Goal: Task Accomplishment & Management: Complete application form

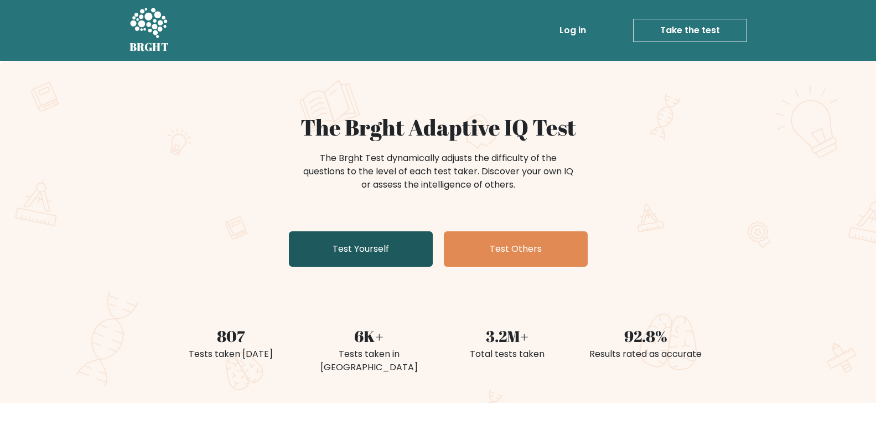
click at [351, 245] on link "Test Yourself" at bounding box center [361, 248] width 144 height 35
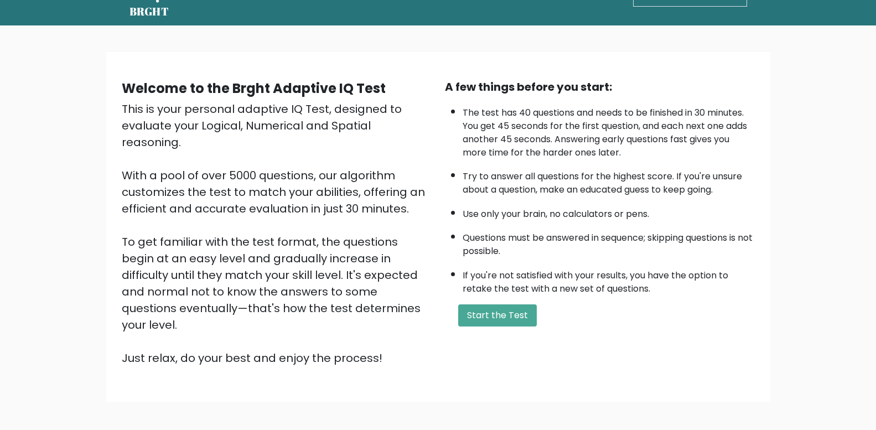
scroll to position [55, 0]
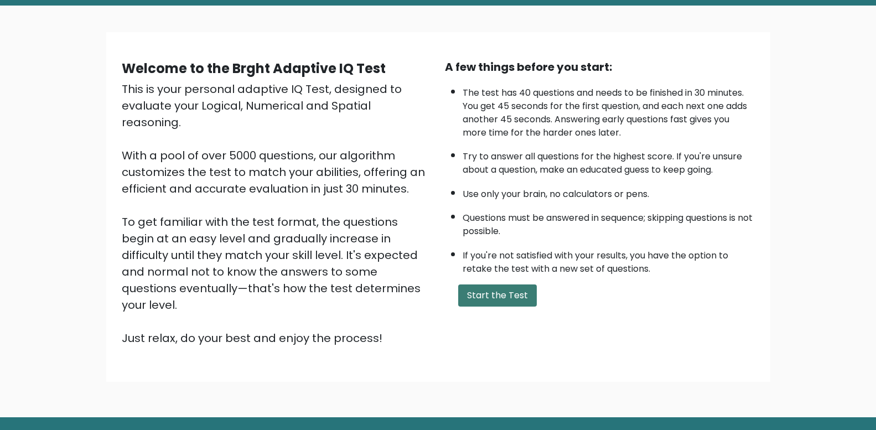
click at [515, 297] on button "Start the Test" at bounding box center [497, 296] width 79 height 22
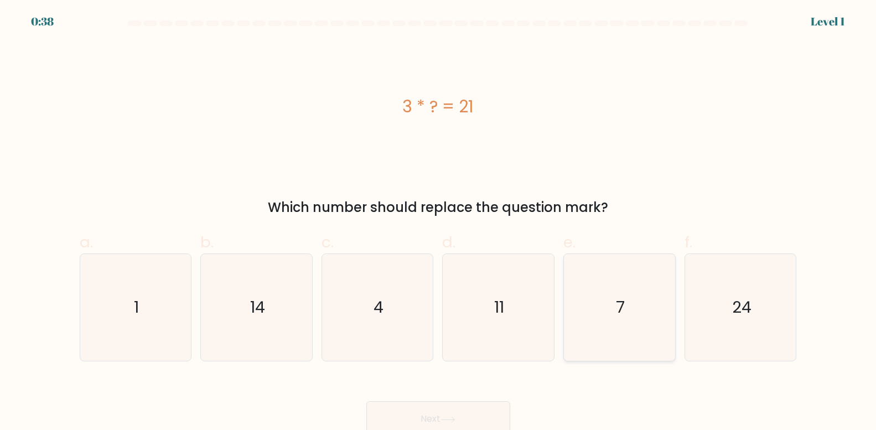
click at [625, 314] on text "7" at bounding box center [620, 308] width 9 height 22
click at [439, 223] on input "e. 7" at bounding box center [438, 218] width 1 height 7
radio input "true"
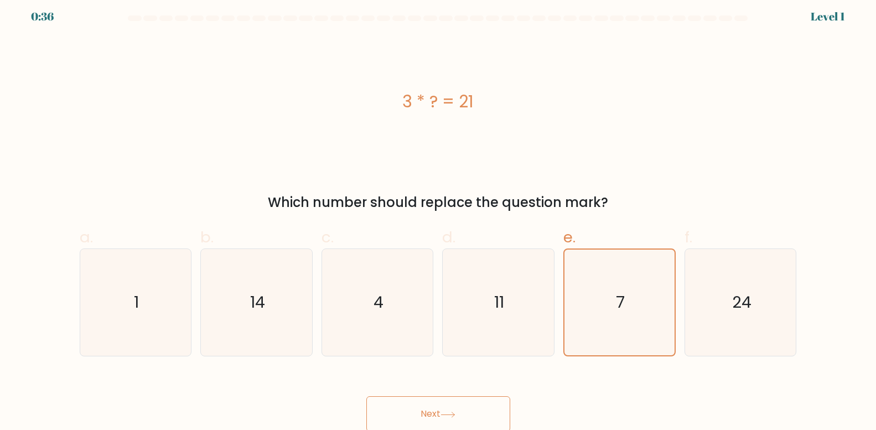
scroll to position [7, 0]
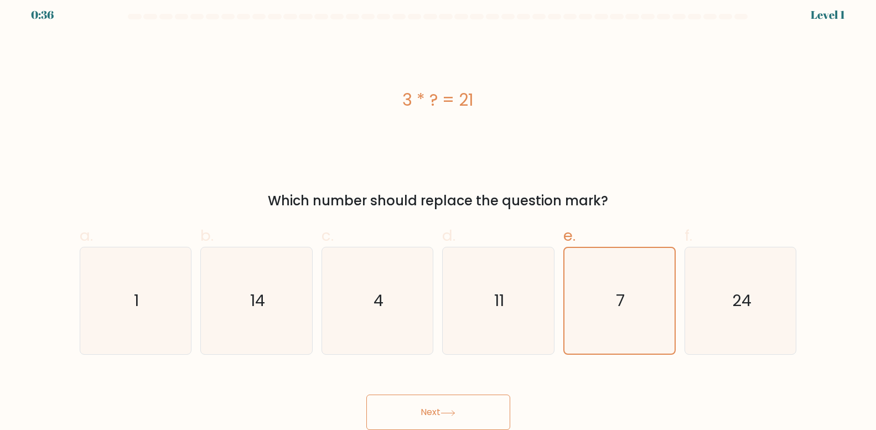
click at [432, 419] on button "Next" at bounding box center [439, 412] width 144 height 35
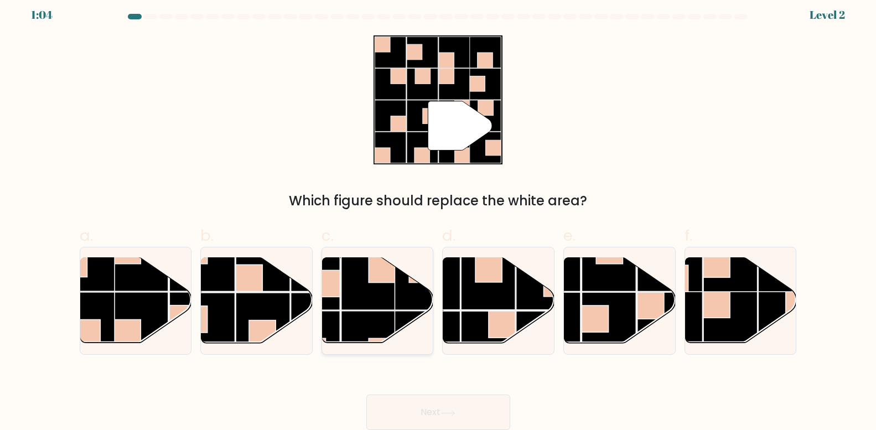
click at [352, 286] on rect at bounding box center [369, 283] width 54 height 54
click at [438, 216] on input "c." at bounding box center [438, 212] width 1 height 7
radio input "true"
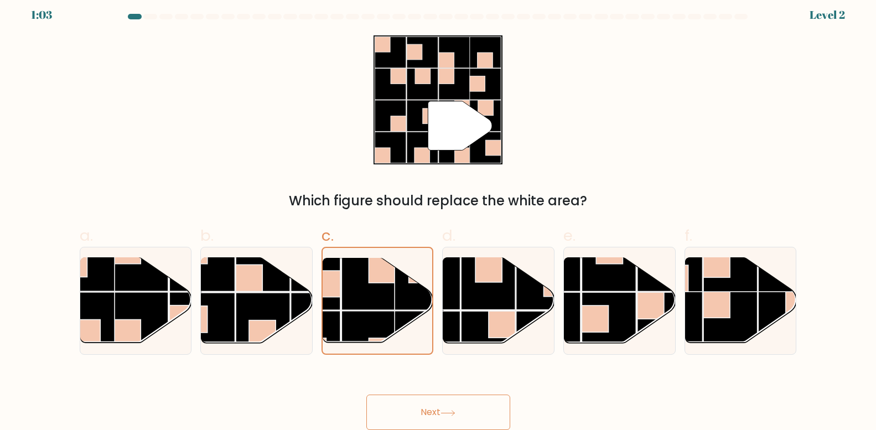
click at [450, 405] on button "Next" at bounding box center [439, 412] width 144 height 35
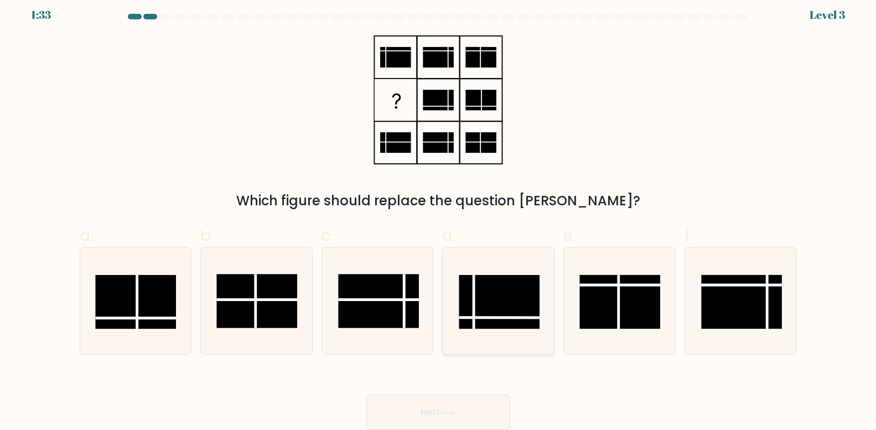
click at [500, 318] on line at bounding box center [500, 318] width 80 height 0
click at [439, 216] on input "d." at bounding box center [438, 212] width 1 height 7
radio input "true"
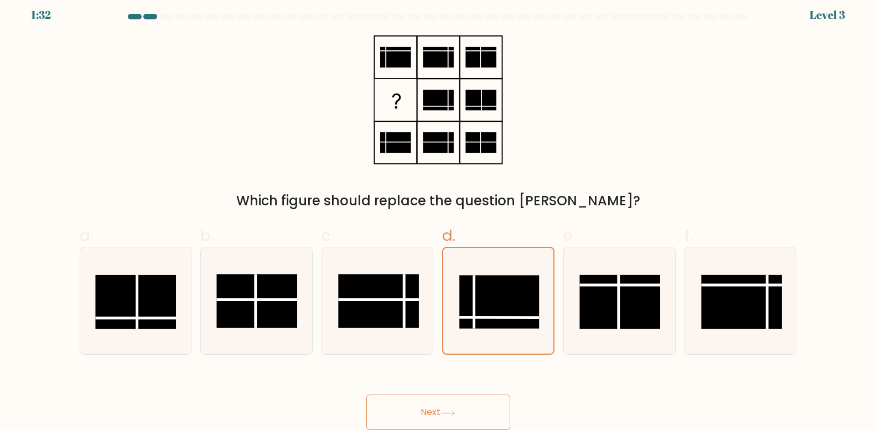
click at [451, 410] on icon at bounding box center [448, 413] width 15 height 6
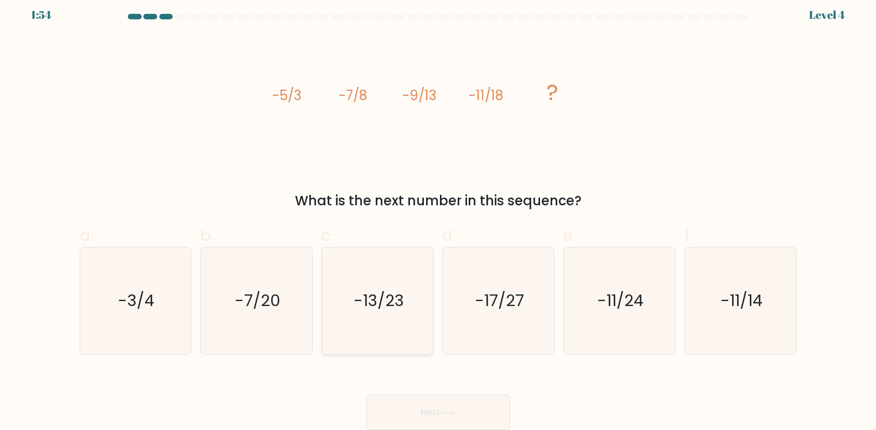
click at [360, 307] on text "-13/23" at bounding box center [379, 301] width 50 height 22
click at [438, 216] on input "c. -13/23" at bounding box center [438, 212] width 1 height 7
radio input "true"
click at [440, 417] on button "Next" at bounding box center [439, 412] width 144 height 35
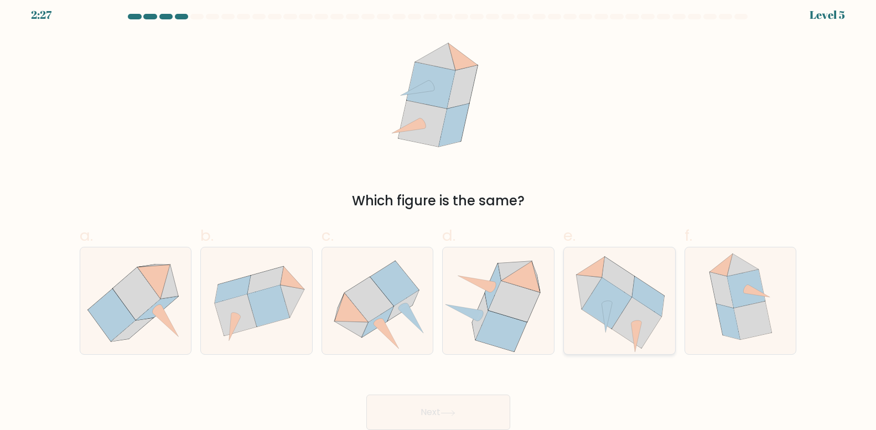
click at [606, 323] on icon at bounding box center [607, 317] width 11 height 29
click at [439, 216] on input "e." at bounding box center [438, 212] width 1 height 7
radio input "true"
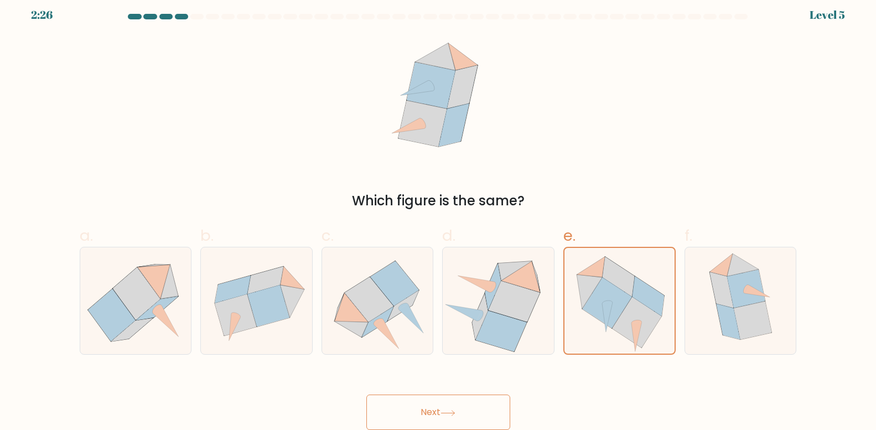
click at [418, 410] on button "Next" at bounding box center [439, 412] width 144 height 35
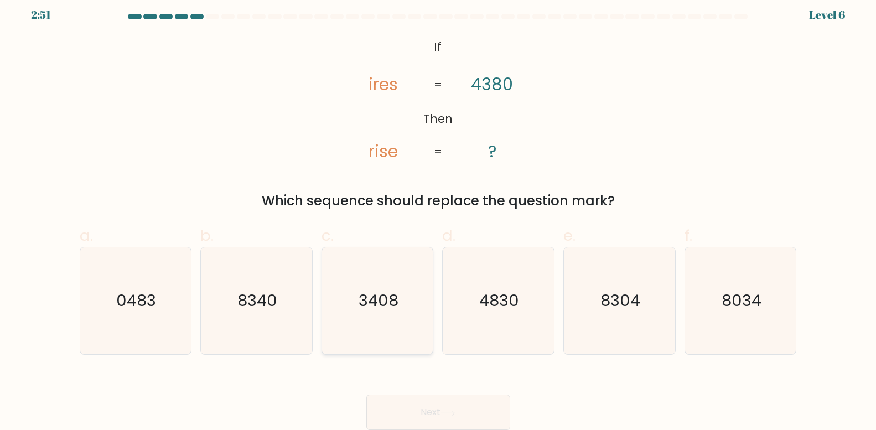
click at [387, 318] on icon "3408" at bounding box center [377, 300] width 107 height 107
click at [438, 216] on input "c. 3408" at bounding box center [438, 212] width 1 height 7
radio input "true"
click at [444, 413] on icon at bounding box center [448, 413] width 15 height 6
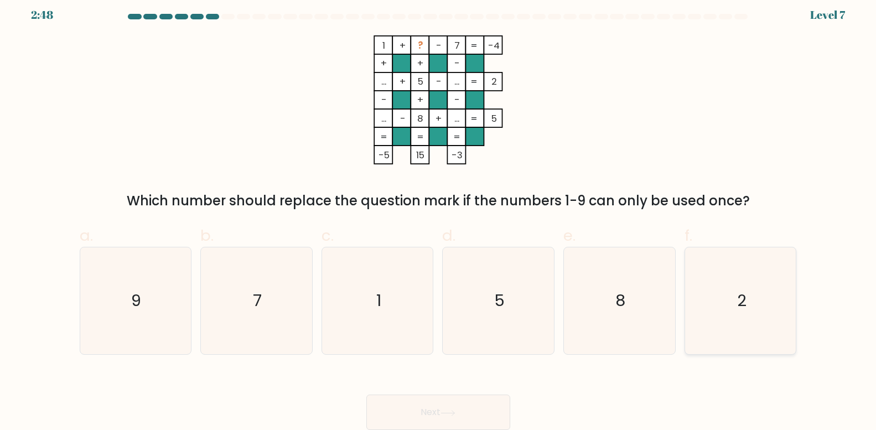
click at [740, 315] on icon "2" at bounding box center [741, 300] width 107 height 107
click at [439, 216] on input "f. 2" at bounding box center [438, 212] width 1 height 7
radio input "true"
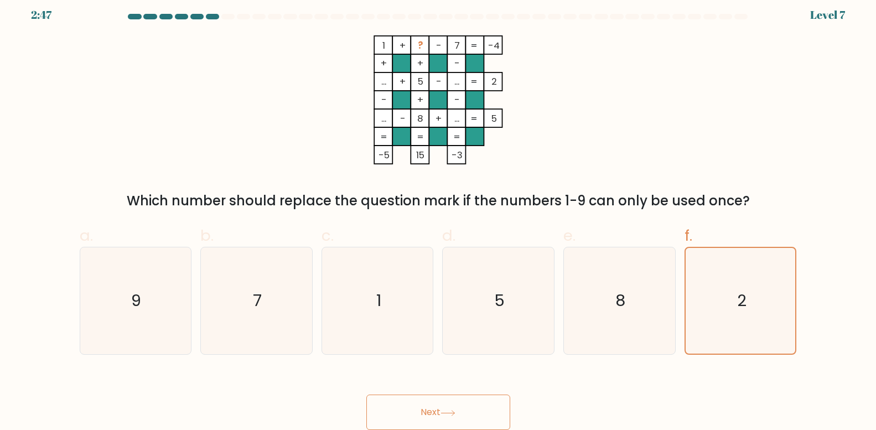
click at [419, 407] on button "Next" at bounding box center [439, 412] width 144 height 35
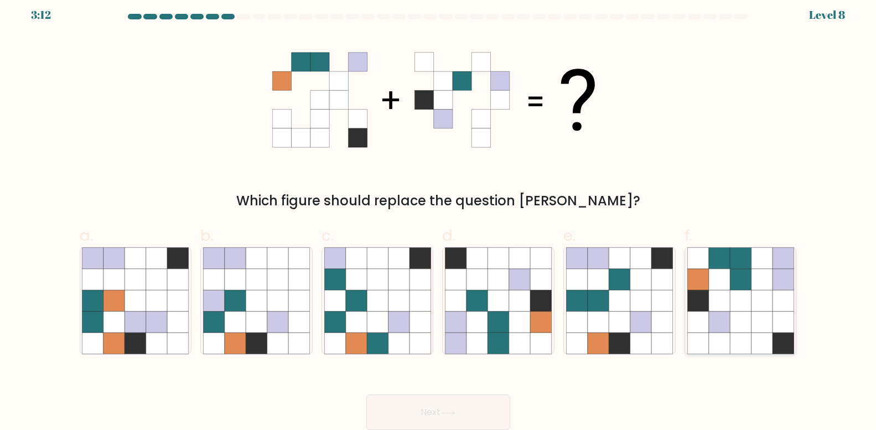
click at [747, 318] on icon at bounding box center [740, 322] width 21 height 21
click at [439, 216] on input "f." at bounding box center [438, 212] width 1 height 7
radio input "true"
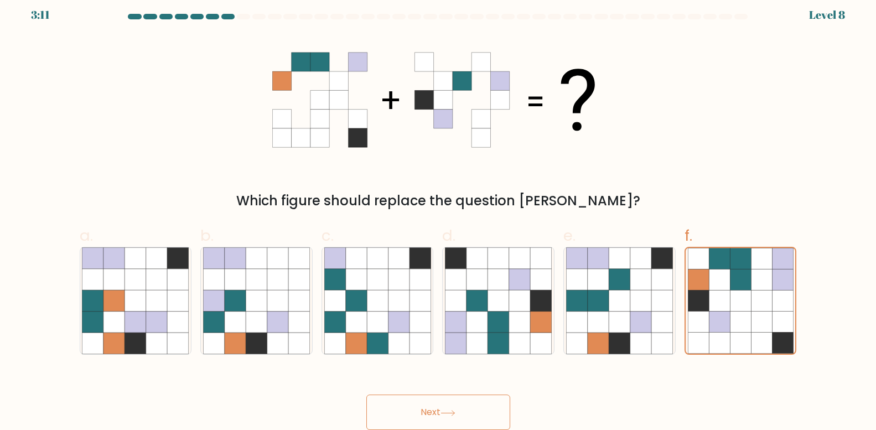
click at [480, 416] on button "Next" at bounding box center [439, 412] width 144 height 35
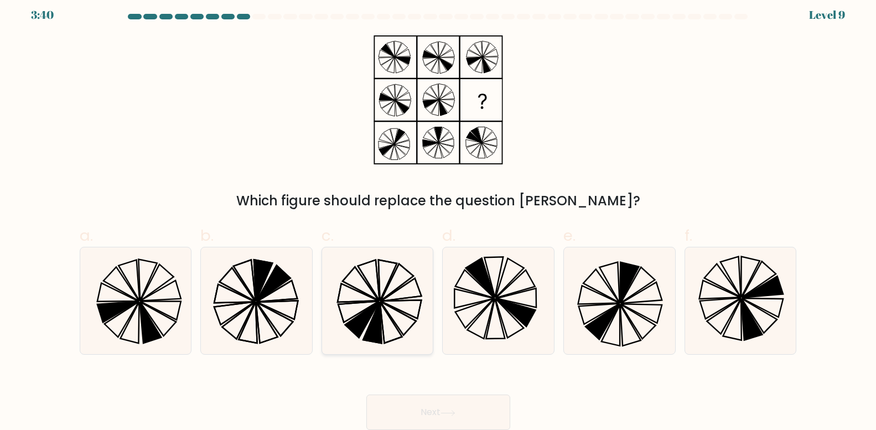
click at [390, 317] on icon at bounding box center [391, 322] width 22 height 41
click at [438, 216] on input "c." at bounding box center [438, 212] width 1 height 7
radio input "true"
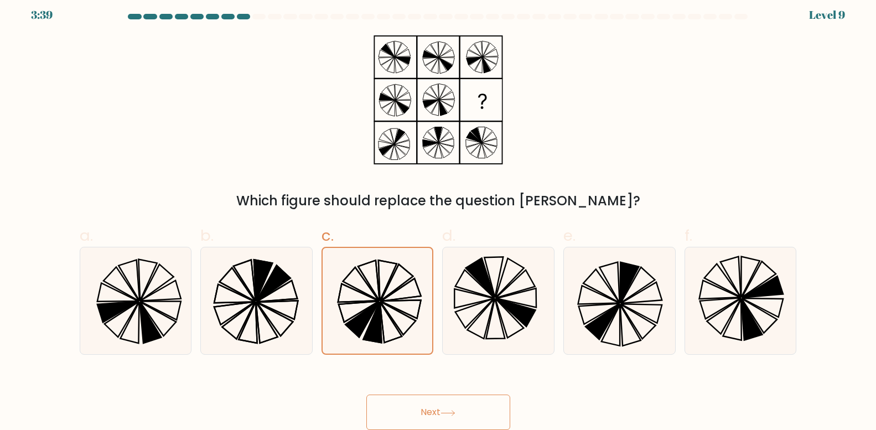
click at [409, 410] on button "Next" at bounding box center [439, 412] width 144 height 35
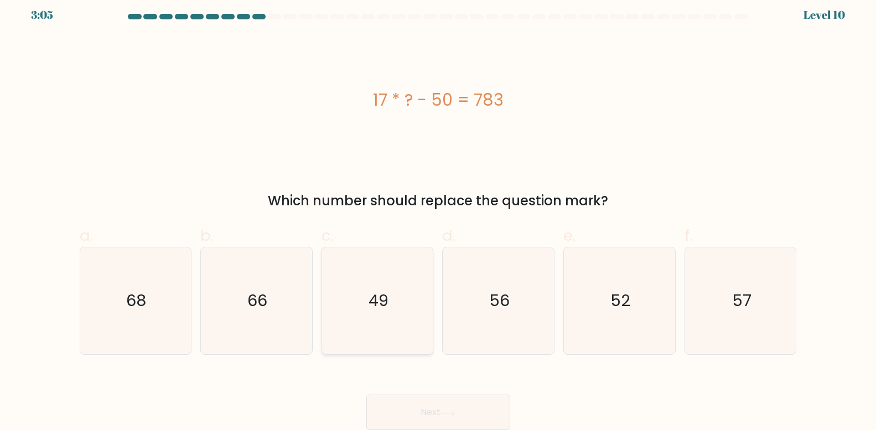
click at [394, 301] on icon "49" at bounding box center [377, 300] width 107 height 107
click at [438, 216] on input "c. 49" at bounding box center [438, 212] width 1 height 7
radio input "true"
click at [437, 410] on button "Next" at bounding box center [439, 412] width 144 height 35
click at [393, 305] on icon "49" at bounding box center [378, 301] width 106 height 106
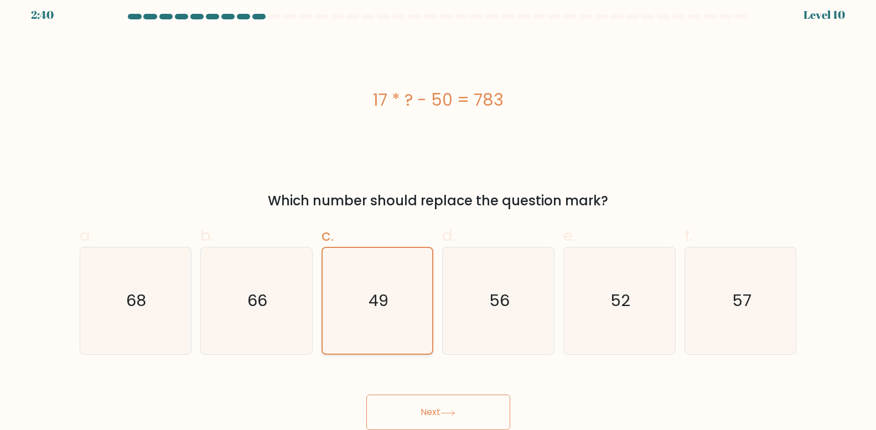
click at [438, 216] on input "c. 49" at bounding box center [438, 212] width 1 height 7
click at [420, 407] on button "Next" at bounding box center [439, 412] width 144 height 35
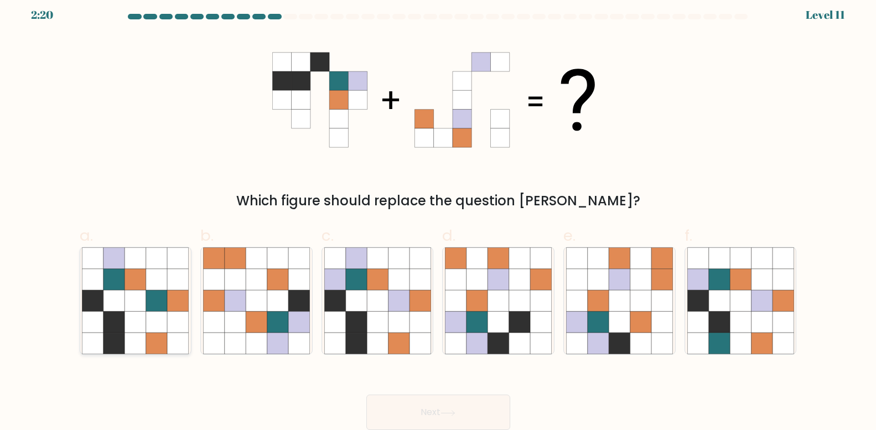
click at [155, 330] on icon at bounding box center [156, 322] width 21 height 21
click at [438, 216] on input "a." at bounding box center [438, 212] width 1 height 7
radio input "true"
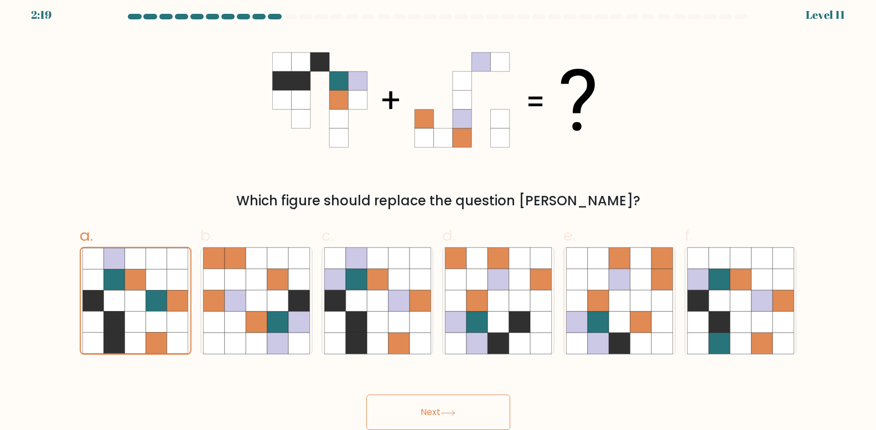
click at [411, 414] on button "Next" at bounding box center [439, 412] width 144 height 35
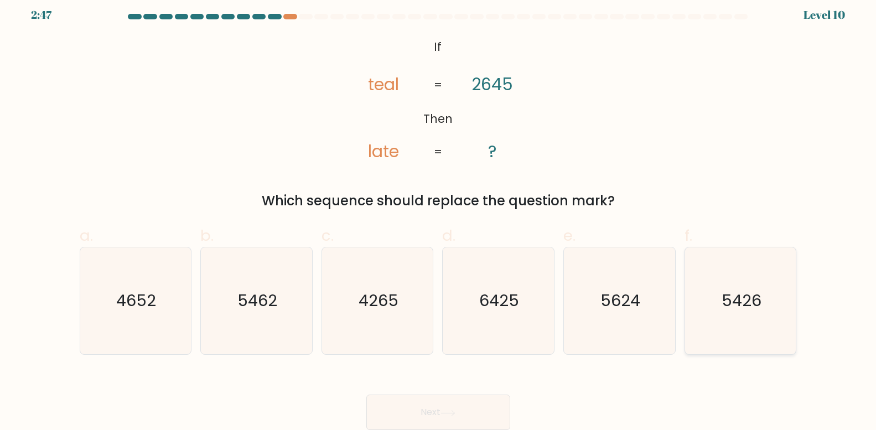
click at [753, 310] on text "5426" at bounding box center [742, 301] width 40 height 22
click at [439, 216] on input "f. 5426" at bounding box center [438, 212] width 1 height 7
radio input "true"
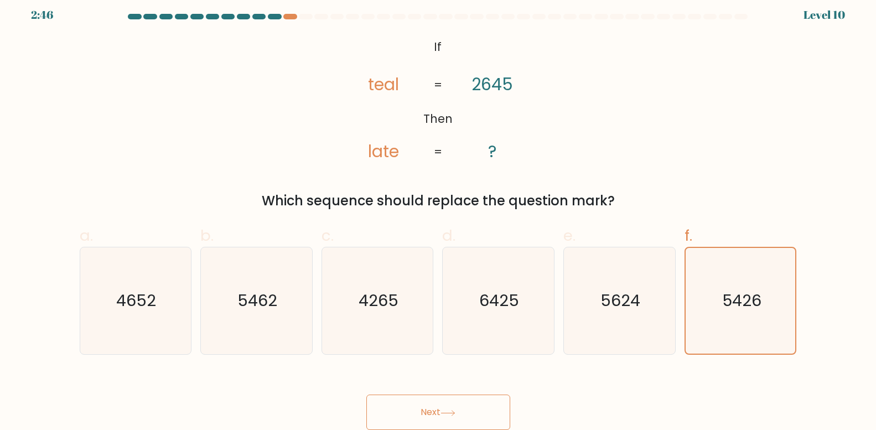
click at [406, 414] on button "Next" at bounding box center [439, 412] width 144 height 35
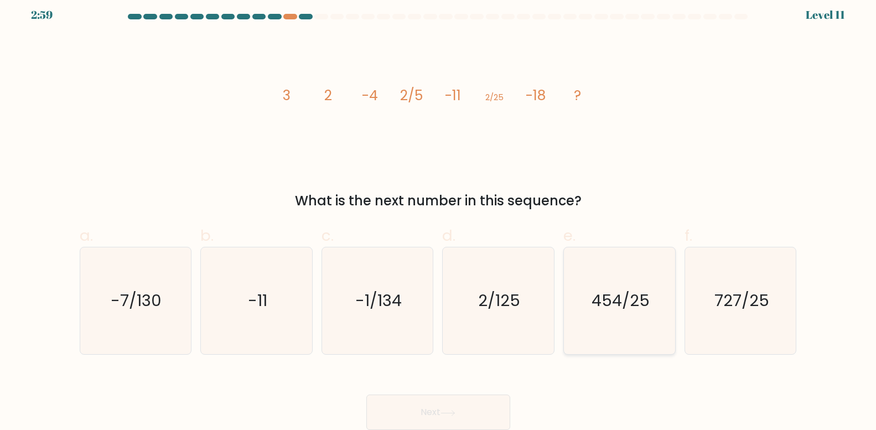
click at [589, 324] on icon "454/25" at bounding box center [619, 300] width 107 height 107
click at [439, 216] on input "e. 454/25" at bounding box center [438, 212] width 1 height 7
radio input "true"
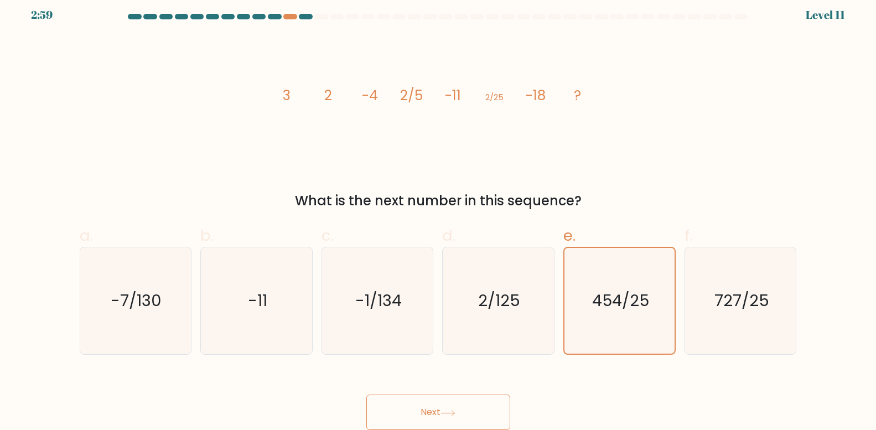
click at [446, 406] on button "Next" at bounding box center [439, 412] width 144 height 35
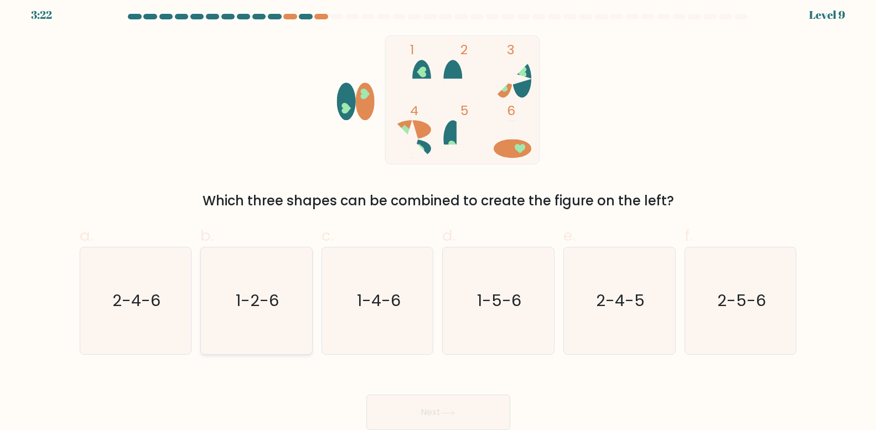
click at [255, 309] on text "1-2-6" at bounding box center [257, 301] width 43 height 22
click at [438, 216] on input "b. 1-2-6" at bounding box center [438, 212] width 1 height 7
radio input "true"
click at [412, 408] on button "Next" at bounding box center [439, 412] width 144 height 35
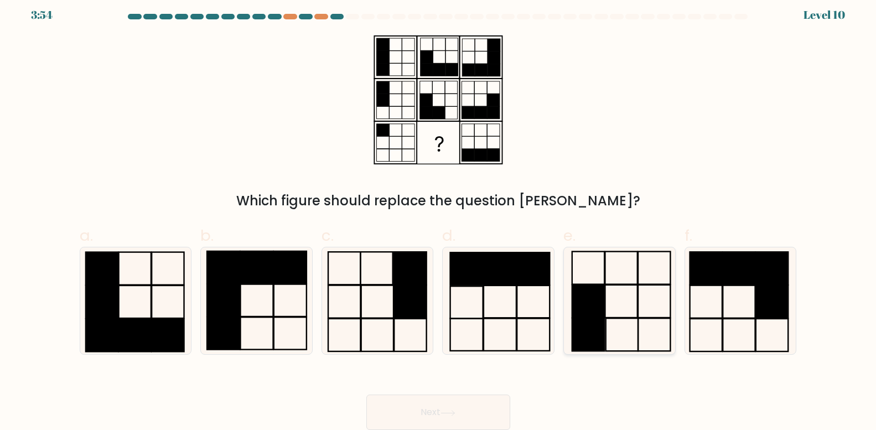
click at [639, 315] on icon at bounding box center [619, 300] width 107 height 107
click at [439, 216] on input "e." at bounding box center [438, 212] width 1 height 7
radio input "true"
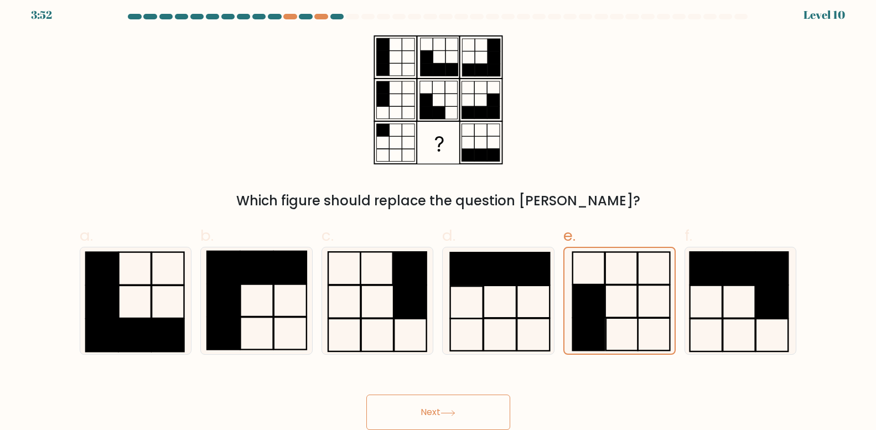
click at [434, 400] on button "Next" at bounding box center [439, 412] width 144 height 35
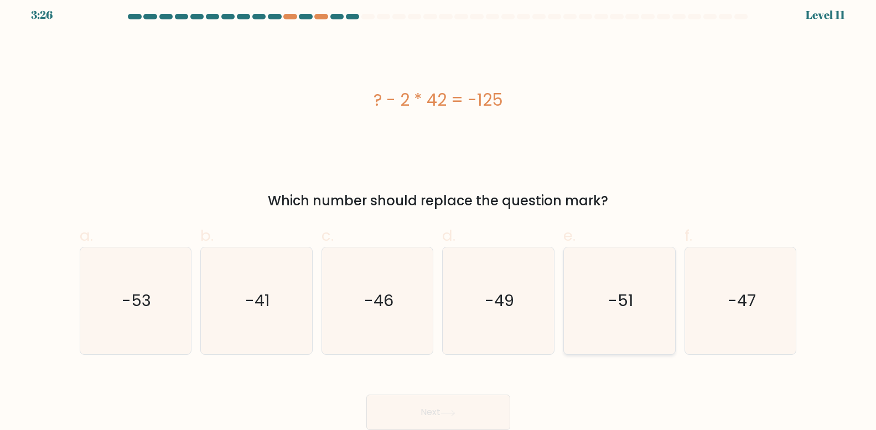
click at [615, 309] on text "-51" at bounding box center [620, 301] width 25 height 22
click at [439, 216] on input "e. -51" at bounding box center [438, 212] width 1 height 7
radio input "true"
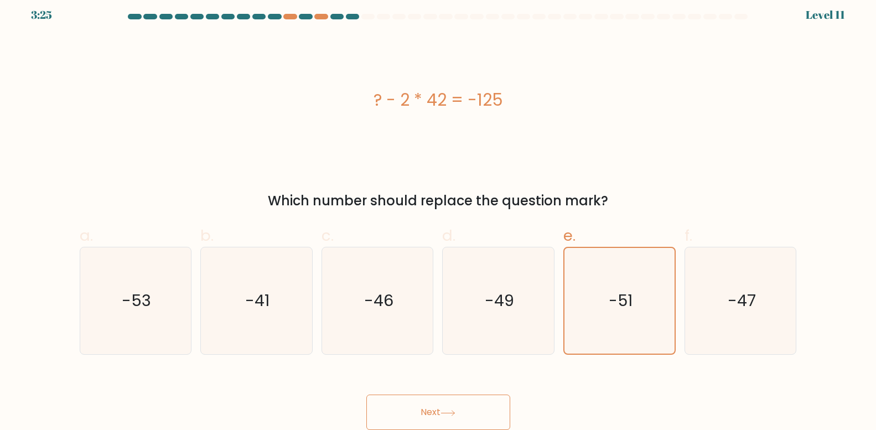
click at [424, 410] on button "Next" at bounding box center [439, 412] width 144 height 35
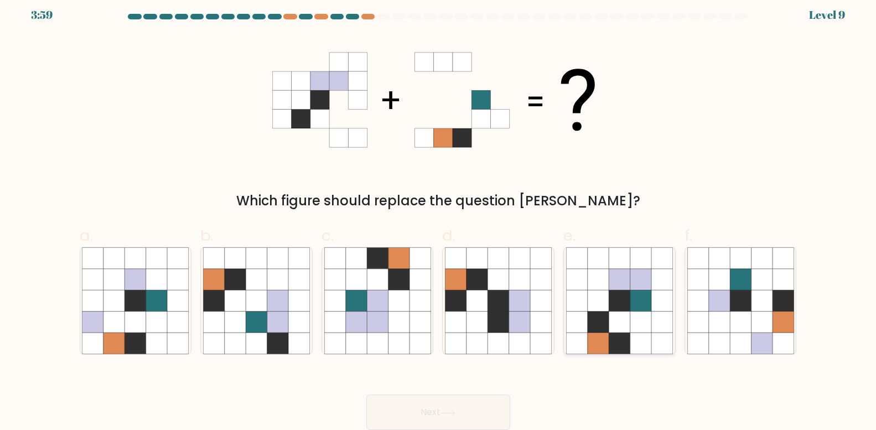
click at [607, 326] on icon at bounding box center [598, 322] width 21 height 21
click at [439, 216] on input "e." at bounding box center [438, 212] width 1 height 7
radio input "true"
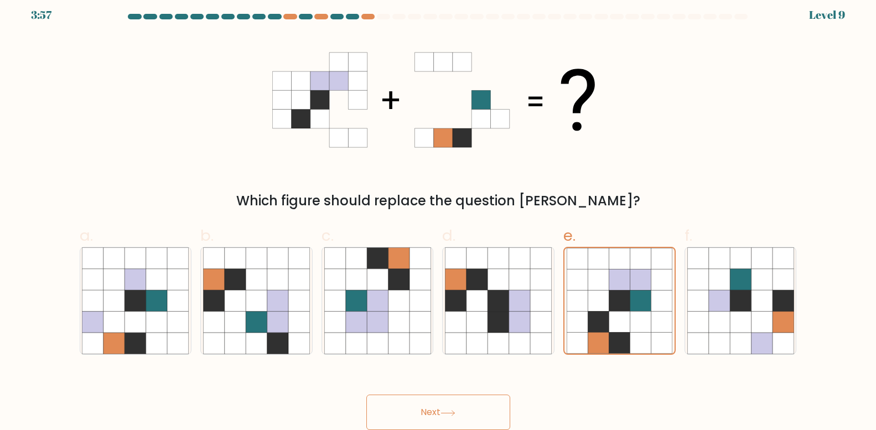
click at [413, 414] on button "Next" at bounding box center [439, 412] width 144 height 35
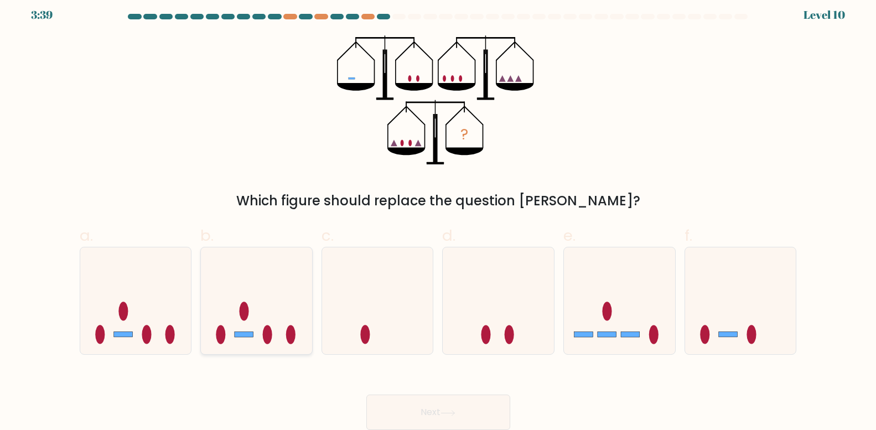
click at [252, 329] on icon at bounding box center [256, 301] width 111 height 92
click at [438, 216] on input "b." at bounding box center [438, 212] width 1 height 7
radio input "true"
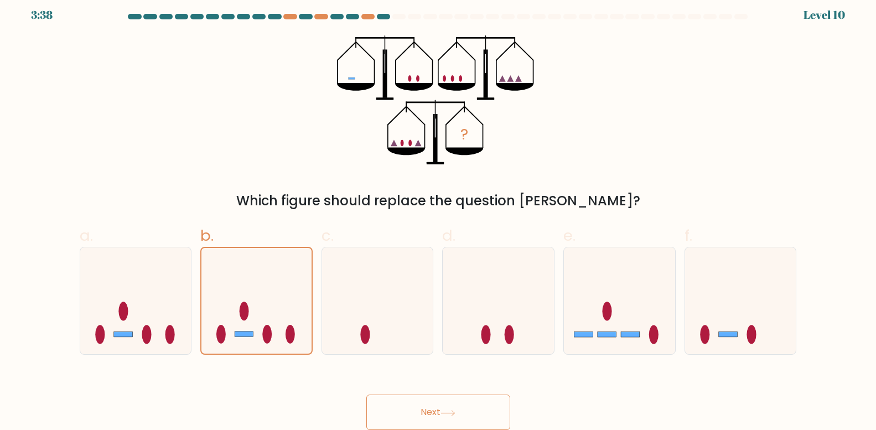
click at [409, 412] on button "Next" at bounding box center [439, 412] width 144 height 35
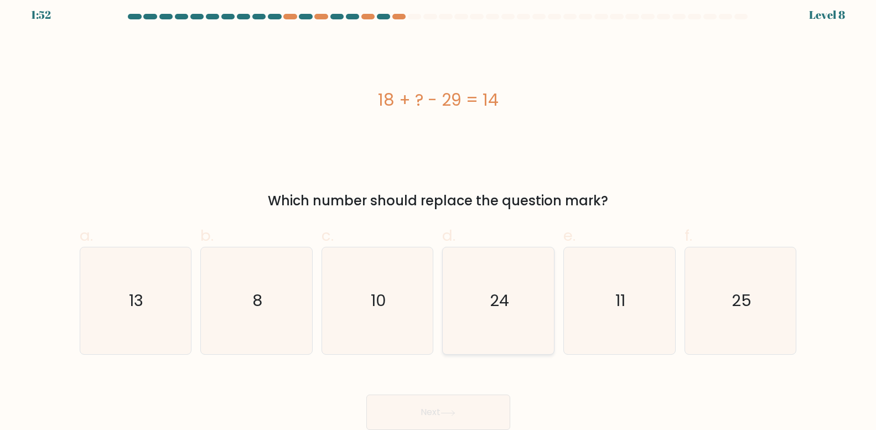
click at [525, 330] on icon "24" at bounding box center [498, 300] width 107 height 107
click at [439, 216] on input "d. 24" at bounding box center [438, 212] width 1 height 7
radio input "true"
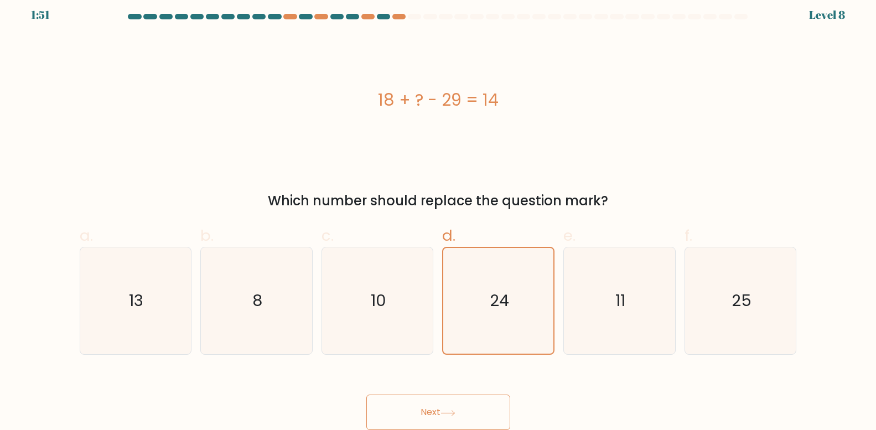
click at [440, 409] on button "Next" at bounding box center [439, 412] width 144 height 35
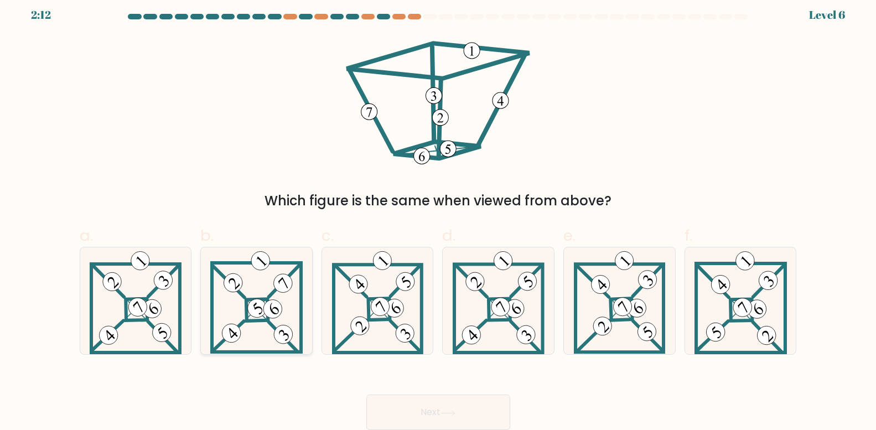
click at [267, 300] on 279 at bounding box center [257, 311] width 22 height 22
click at [438, 216] on input "b." at bounding box center [438, 212] width 1 height 7
radio input "true"
click at [462, 409] on button "Next" at bounding box center [439, 412] width 144 height 35
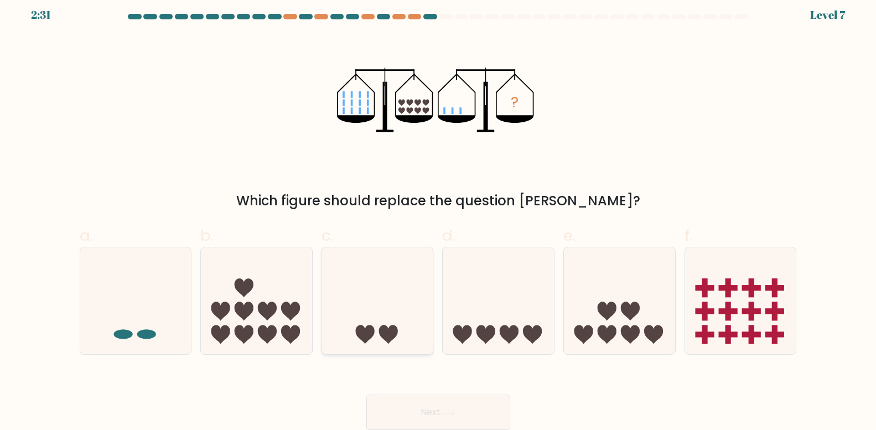
click at [395, 295] on icon at bounding box center [377, 301] width 111 height 92
click at [438, 216] on input "c." at bounding box center [438, 212] width 1 height 7
radio input "true"
click at [456, 408] on button "Next" at bounding box center [439, 412] width 144 height 35
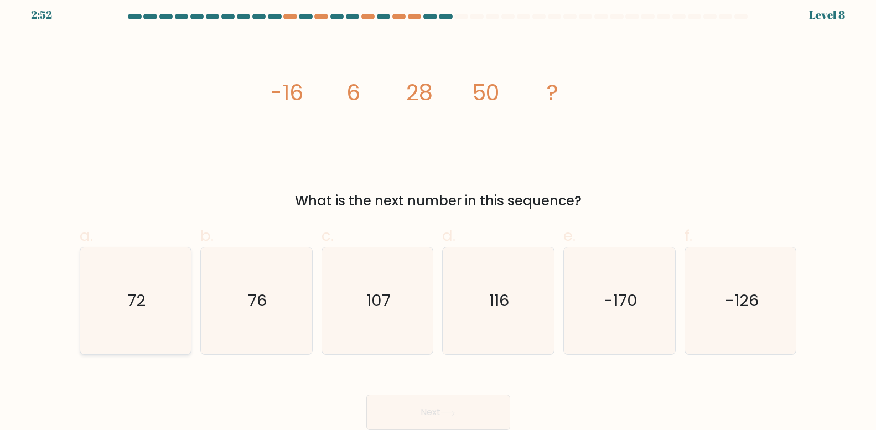
click at [168, 299] on icon "72" at bounding box center [135, 300] width 107 height 107
click at [438, 216] on input "a. 72" at bounding box center [438, 212] width 1 height 7
radio input "true"
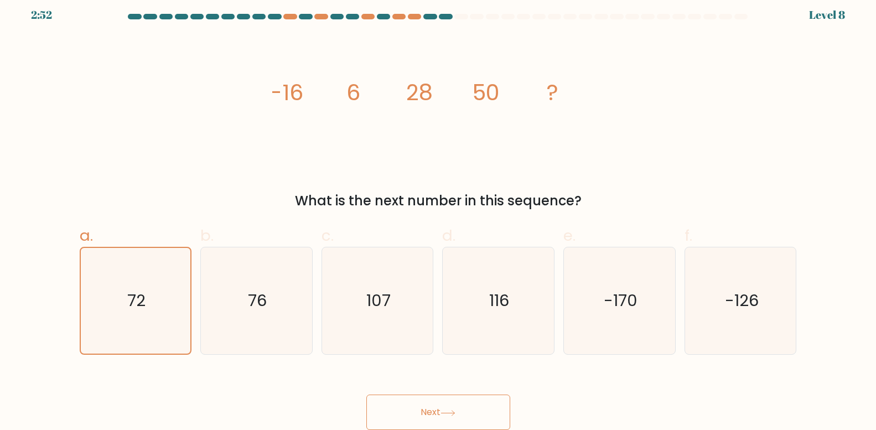
click at [456, 419] on button "Next" at bounding box center [439, 412] width 144 height 35
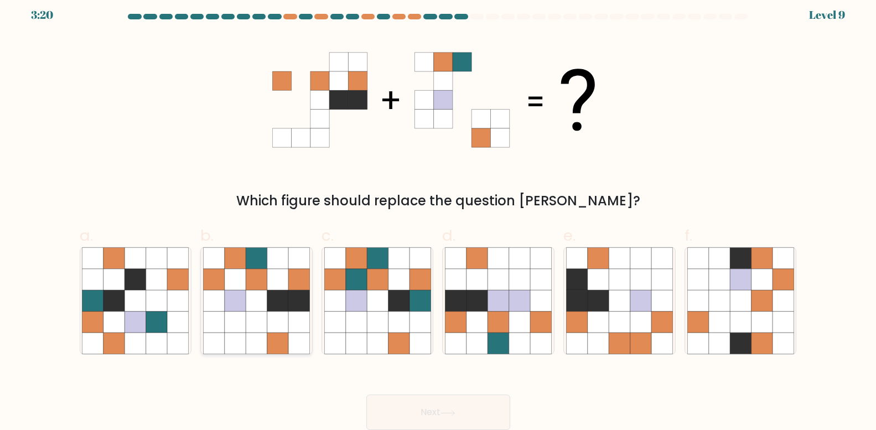
click at [249, 315] on icon at bounding box center [256, 322] width 21 height 21
click at [438, 216] on input "b." at bounding box center [438, 212] width 1 height 7
radio input "true"
click at [421, 410] on button "Next" at bounding box center [439, 412] width 144 height 35
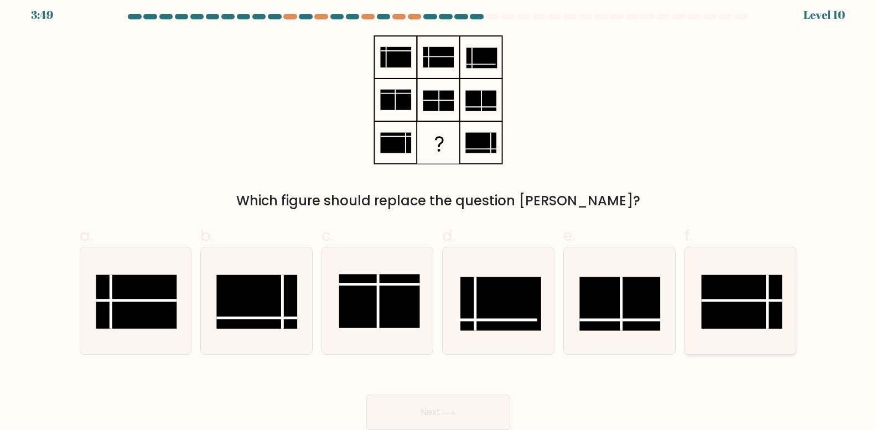
click at [766, 301] on line at bounding box center [741, 301] width 81 height 0
click at [439, 216] on input "f." at bounding box center [438, 212] width 1 height 7
radio input "true"
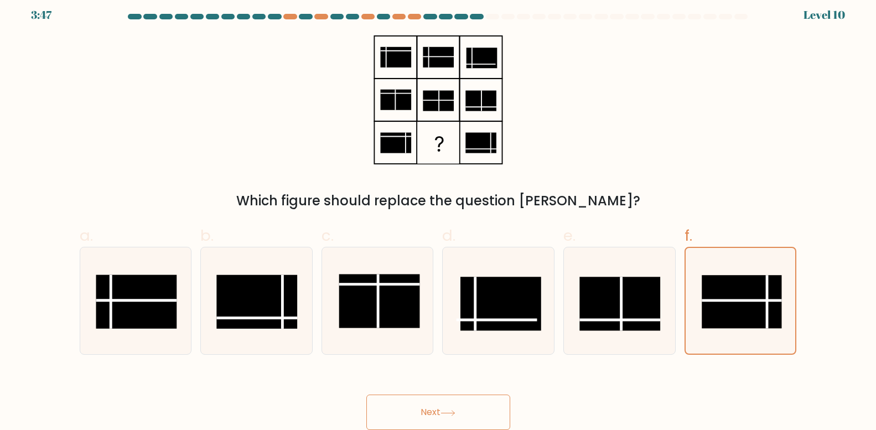
click at [448, 410] on icon at bounding box center [448, 413] width 15 height 6
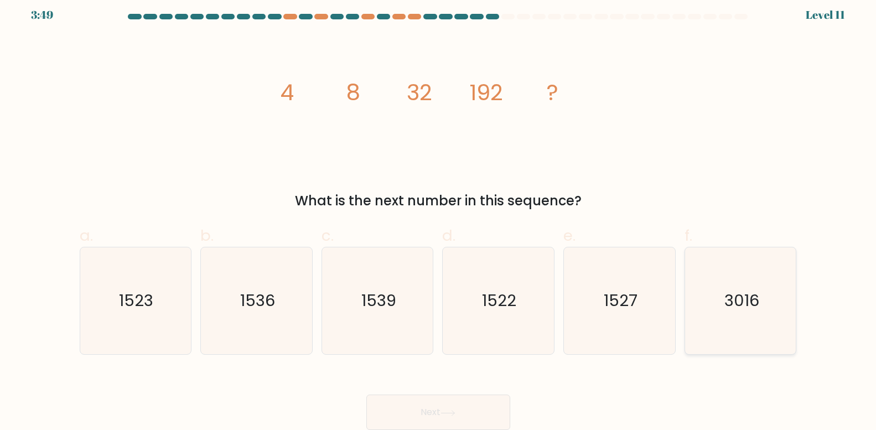
click at [751, 316] on icon "3016" at bounding box center [741, 300] width 107 height 107
click at [439, 216] on input "f. 3016" at bounding box center [438, 212] width 1 height 7
radio input "true"
click at [446, 414] on icon at bounding box center [448, 413] width 15 height 6
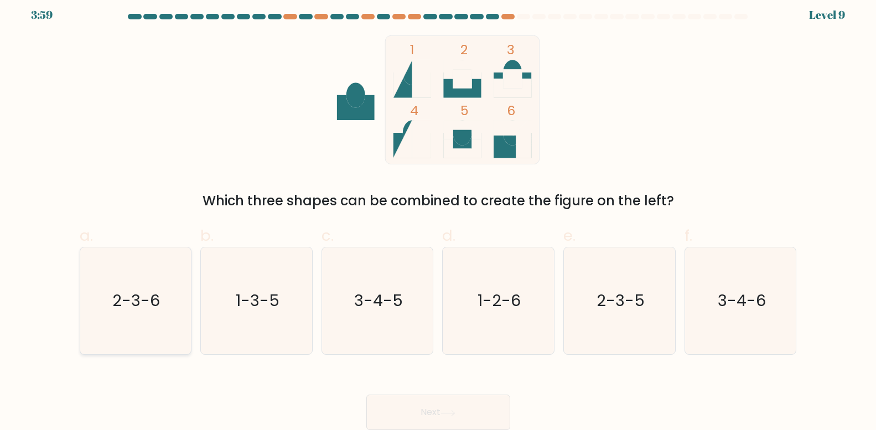
click at [127, 316] on icon "2-3-6" at bounding box center [135, 300] width 107 height 107
click at [438, 216] on input "a. 2-3-6" at bounding box center [438, 212] width 1 height 7
radio input "true"
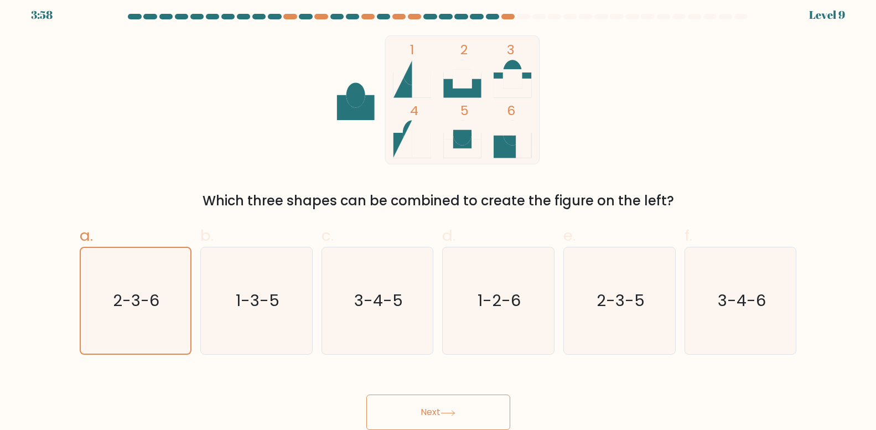
click at [431, 414] on button "Next" at bounding box center [439, 412] width 144 height 35
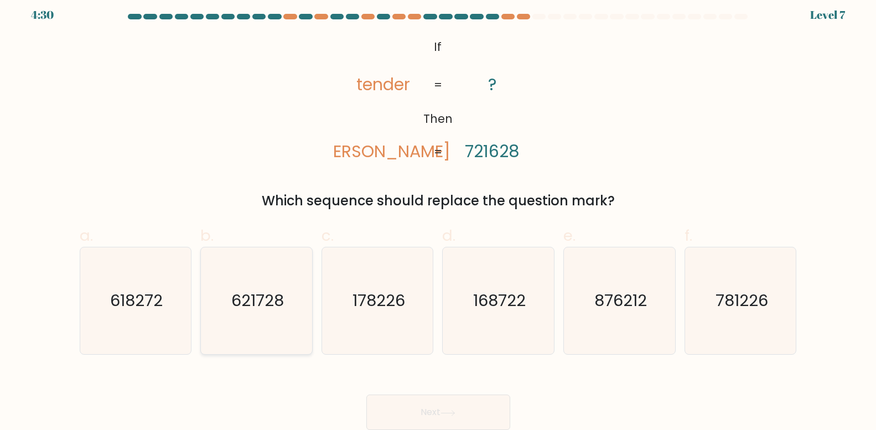
click at [255, 309] on text "621728" at bounding box center [257, 301] width 53 height 22
click at [438, 216] on input "b. 621728" at bounding box center [438, 212] width 1 height 7
radio input "true"
click at [415, 415] on button "Next" at bounding box center [439, 412] width 144 height 35
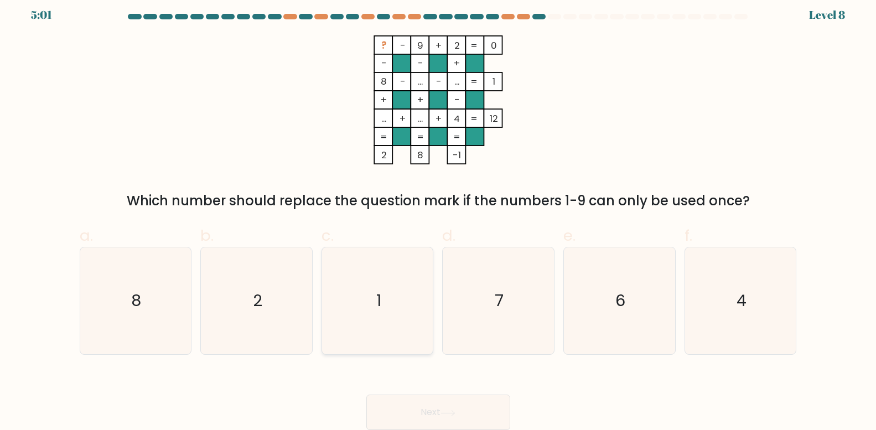
click at [368, 308] on icon "1" at bounding box center [377, 300] width 107 height 107
click at [438, 216] on input "c. 1" at bounding box center [438, 212] width 1 height 7
radio input "true"
click at [469, 412] on button "Next" at bounding box center [439, 412] width 144 height 35
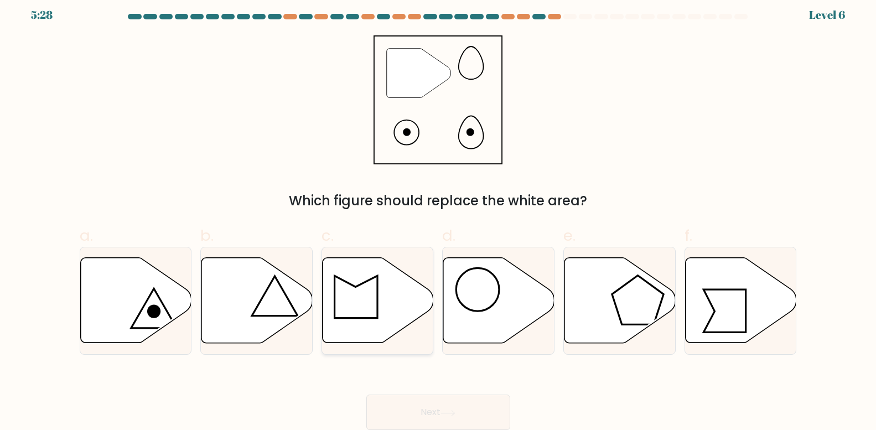
click at [359, 324] on icon at bounding box center [378, 300] width 111 height 85
click at [438, 216] on input "c." at bounding box center [438, 212] width 1 height 7
radio input "true"
click at [451, 414] on icon at bounding box center [448, 413] width 15 height 6
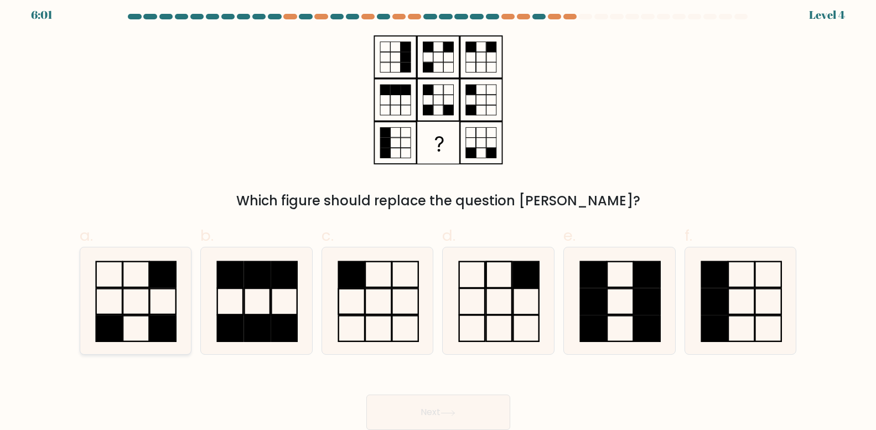
click at [143, 318] on icon at bounding box center [135, 300] width 107 height 107
click at [438, 216] on input "a." at bounding box center [438, 212] width 1 height 7
radio input "true"
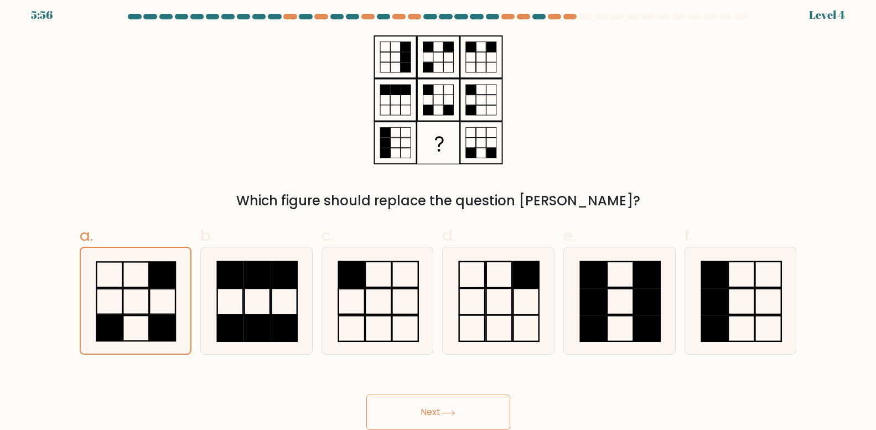
click at [434, 407] on button "Next" at bounding box center [439, 412] width 144 height 35
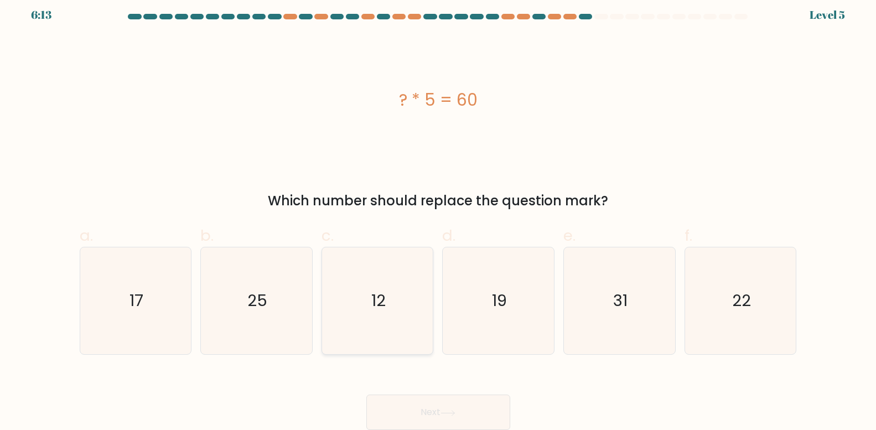
click at [354, 305] on icon "12" at bounding box center [377, 300] width 107 height 107
click at [438, 216] on input "c. 12" at bounding box center [438, 212] width 1 height 7
radio input "true"
click at [419, 404] on button "Next" at bounding box center [439, 412] width 144 height 35
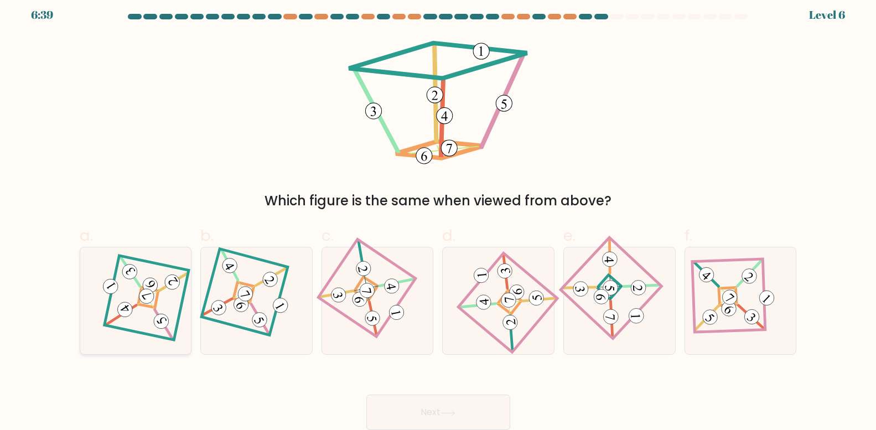
click at [145, 313] on icon at bounding box center [136, 301] width 74 height 85
click at [438, 216] on input "a." at bounding box center [438, 212] width 1 height 7
radio input "true"
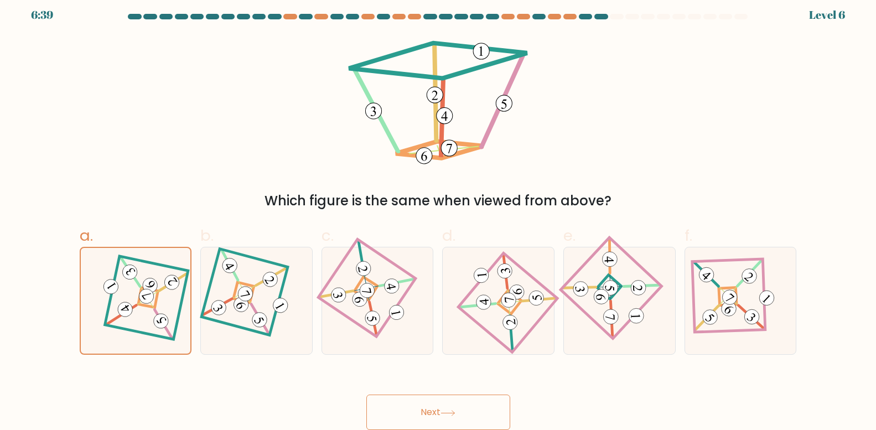
click at [435, 409] on button "Next" at bounding box center [439, 412] width 144 height 35
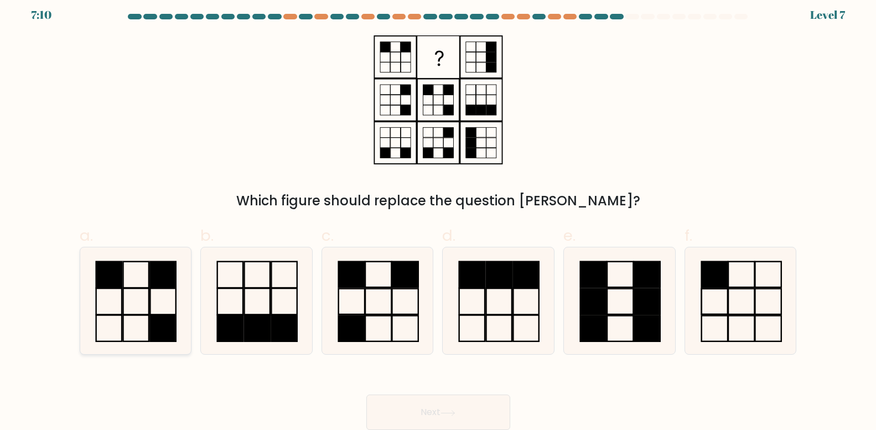
click at [138, 306] on icon at bounding box center [135, 300] width 107 height 107
click at [438, 216] on input "a." at bounding box center [438, 212] width 1 height 7
radio input "true"
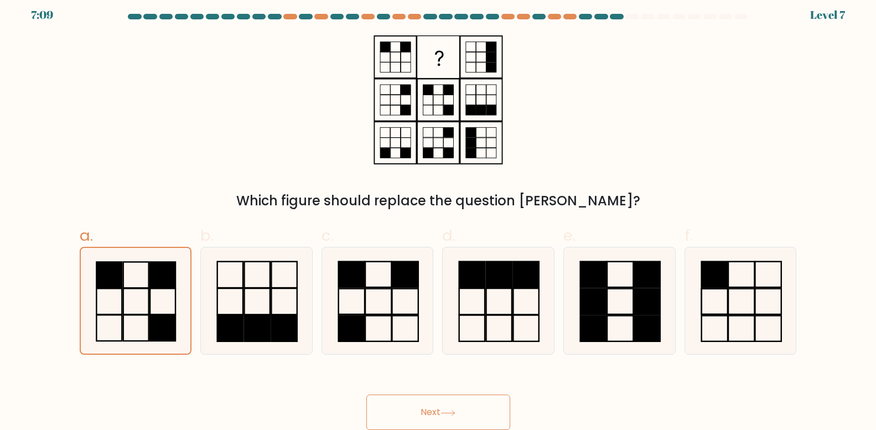
click at [427, 414] on button "Next" at bounding box center [439, 412] width 144 height 35
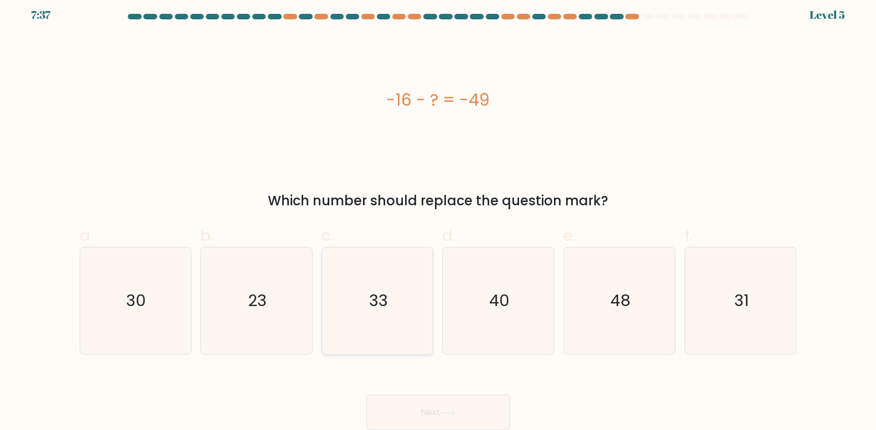
click at [392, 292] on icon "33" at bounding box center [377, 300] width 107 height 107
click at [438, 216] on input "c. 33" at bounding box center [438, 212] width 1 height 7
radio input "true"
click at [419, 410] on button "Next" at bounding box center [439, 412] width 144 height 35
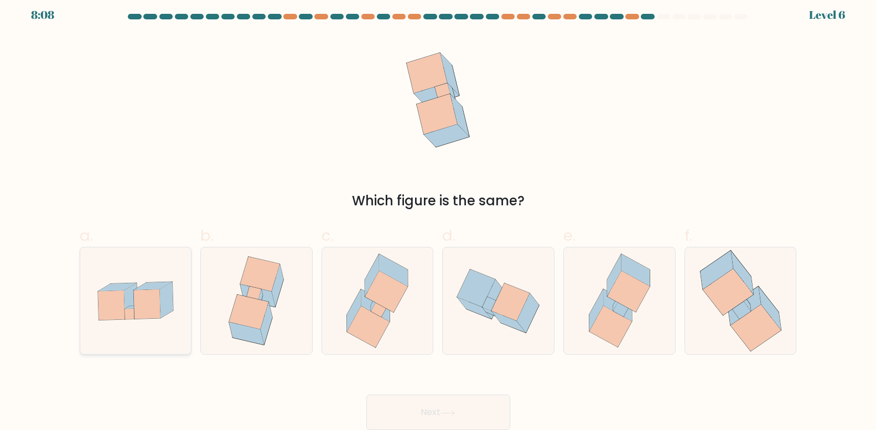
click at [142, 324] on icon at bounding box center [135, 301] width 111 height 76
click at [438, 216] on input "a." at bounding box center [438, 212] width 1 height 7
radio input "true"
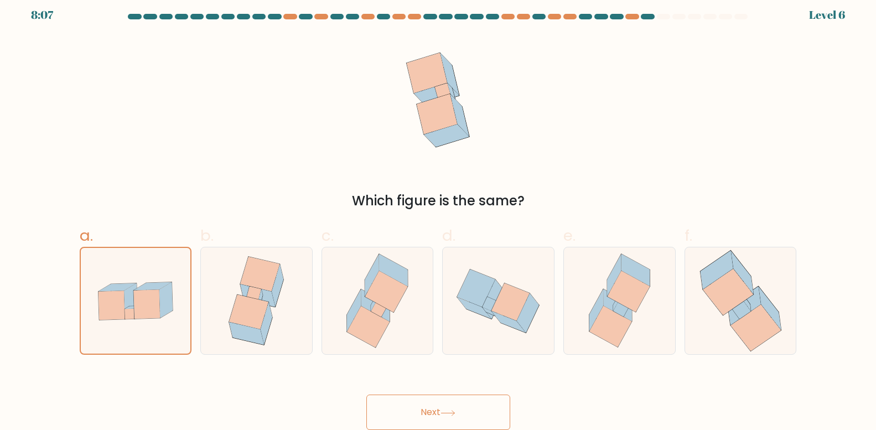
click at [420, 410] on button "Next" at bounding box center [439, 412] width 144 height 35
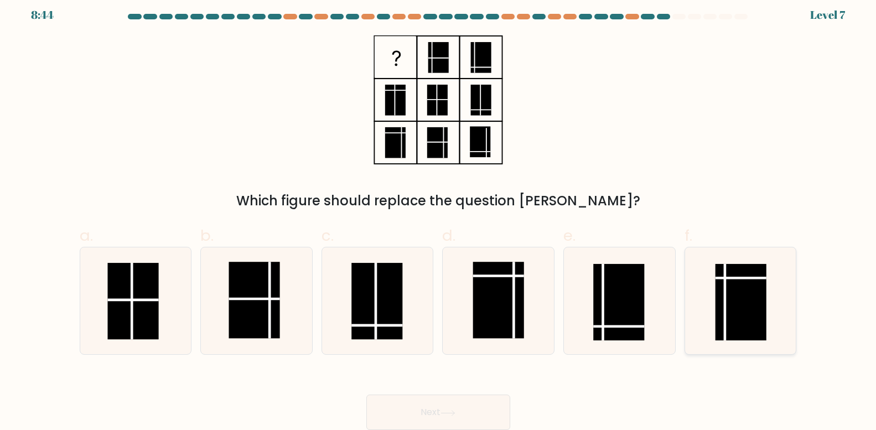
click at [737, 306] on rect at bounding box center [740, 302] width 51 height 76
click at [439, 216] on input "f." at bounding box center [438, 212] width 1 height 7
radio input "true"
click at [435, 411] on button "Next" at bounding box center [439, 412] width 144 height 35
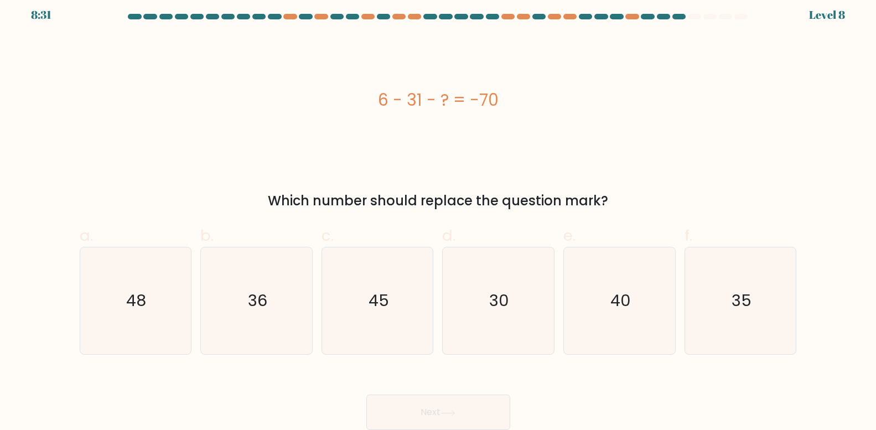
click at [629, 155] on div "6 - 31 - ? = -70" at bounding box center [439, 99] width 718 height 129
click at [390, 320] on icon "45" at bounding box center [377, 300] width 107 height 107
click at [438, 216] on input "c. 45" at bounding box center [438, 212] width 1 height 7
radio input "true"
click at [450, 401] on button "Next" at bounding box center [439, 412] width 144 height 35
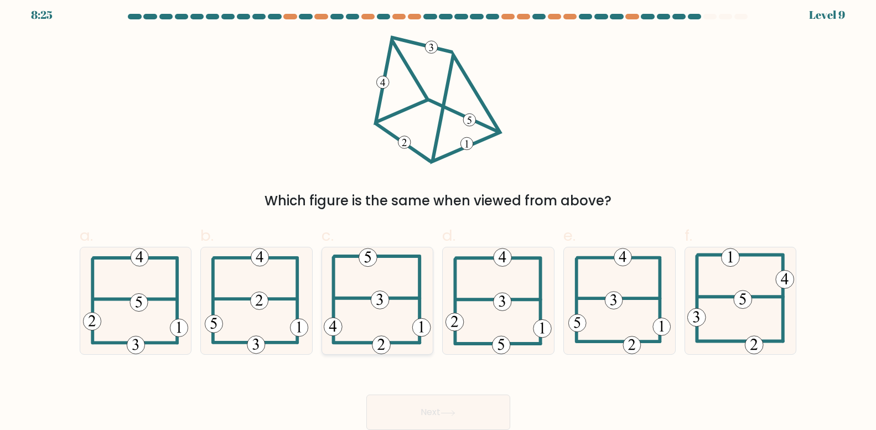
click at [369, 314] on icon at bounding box center [377, 300] width 107 height 107
click at [438, 216] on input "c." at bounding box center [438, 212] width 1 height 7
radio input "true"
click at [417, 404] on button "Next" at bounding box center [439, 412] width 144 height 35
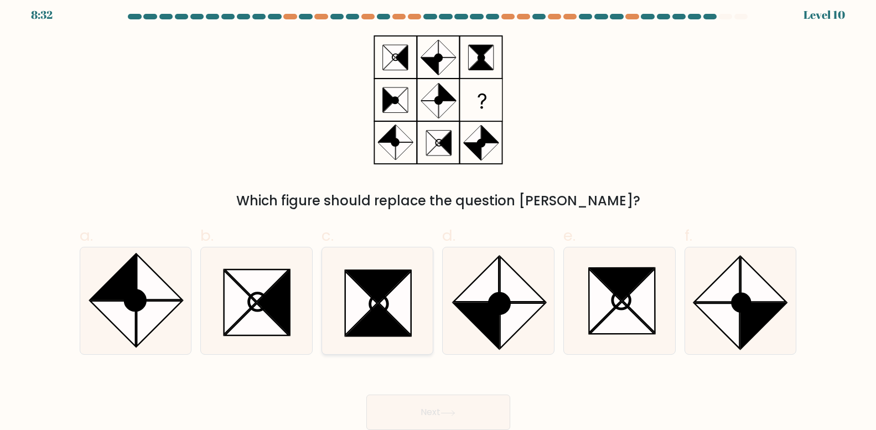
click at [351, 317] on icon at bounding box center [361, 303] width 32 height 64
click at [438, 216] on input "c." at bounding box center [438, 212] width 1 height 7
radio input "true"
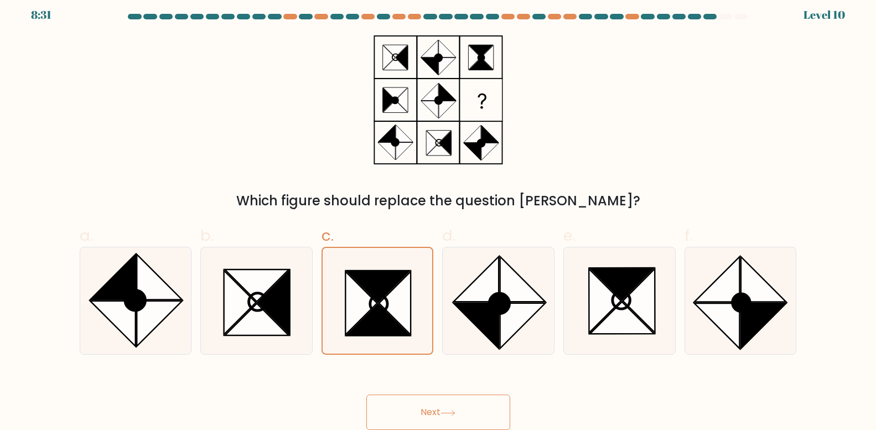
click at [420, 409] on button "Next" at bounding box center [439, 412] width 144 height 35
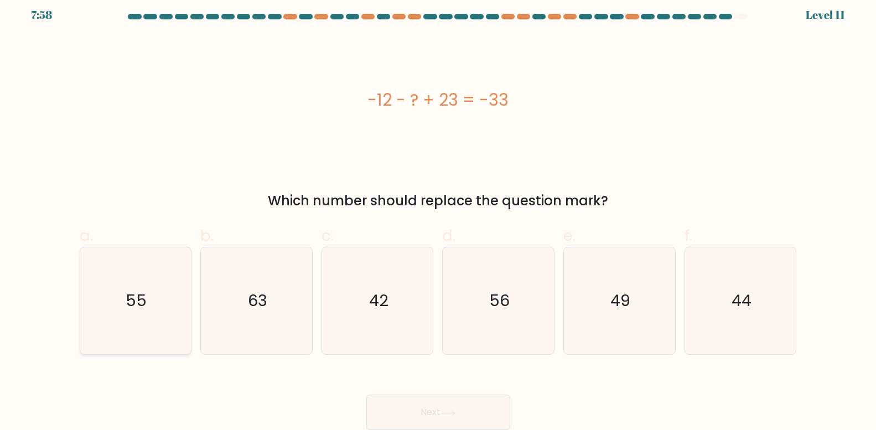
click at [97, 282] on icon "55" at bounding box center [135, 300] width 107 height 107
click at [438, 216] on input "a. 55" at bounding box center [438, 212] width 1 height 7
radio input "true"
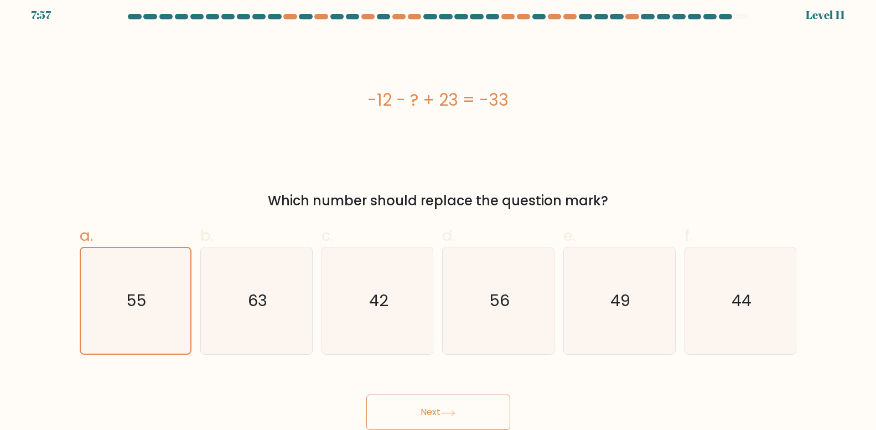
click at [420, 412] on button "Next" at bounding box center [439, 412] width 144 height 35
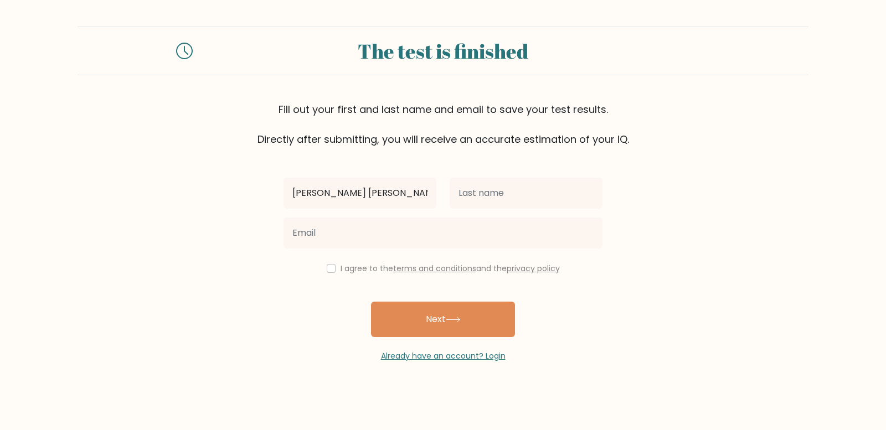
type input "[PERSON_NAME] [PERSON_NAME]"
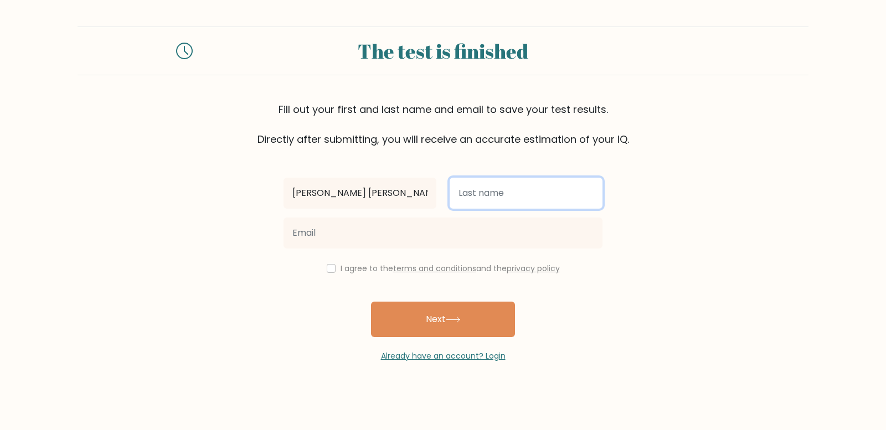
click at [535, 190] on input "text" at bounding box center [526, 193] width 153 height 31
type input "H"
type input "[PERSON_NAME]"
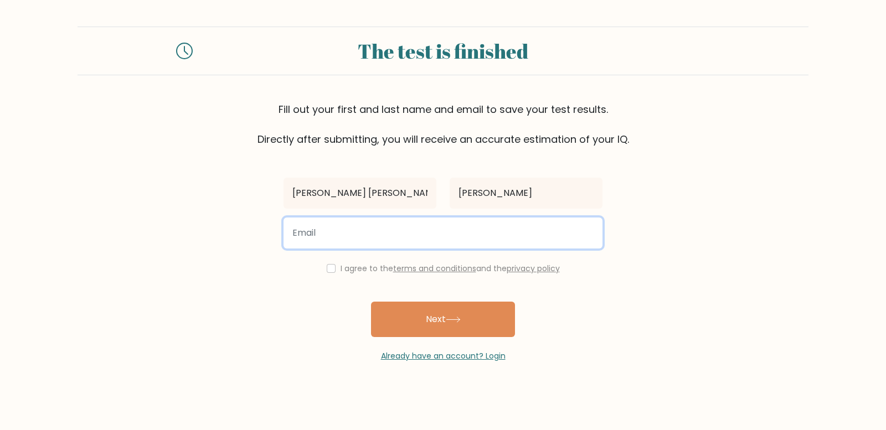
click at [361, 233] on input "email" at bounding box center [442, 233] width 319 height 31
type input "[EMAIL_ADDRESS][DOMAIN_NAME]"
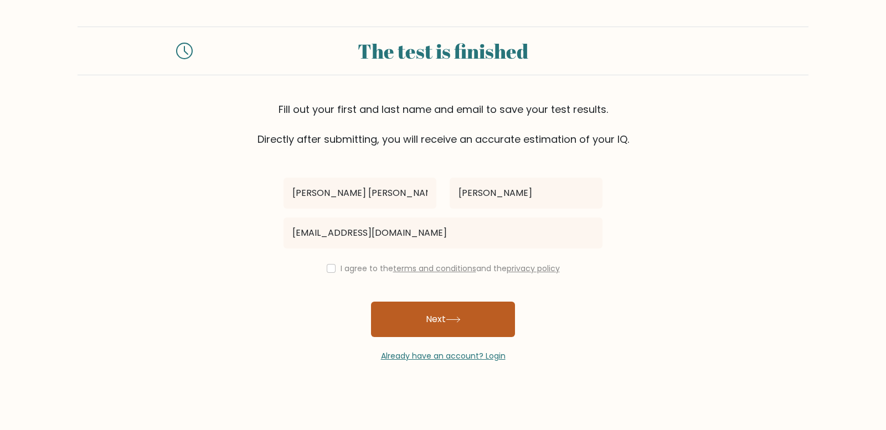
click at [444, 316] on button "Next" at bounding box center [443, 319] width 144 height 35
click at [327, 269] on input "checkbox" at bounding box center [331, 268] width 9 height 9
checkbox input "true"
click at [421, 320] on button "Next" at bounding box center [443, 319] width 144 height 35
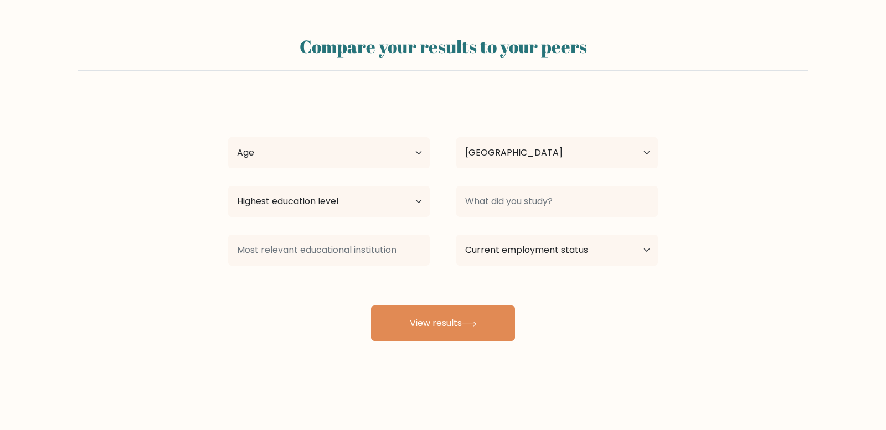
select select "HK"
click at [418, 154] on select "Age Under 18 years old 18-24 years old 25-34 years old 35-44 years old 45-54 ye…" at bounding box center [329, 152] width 202 height 31
select select "25_34"
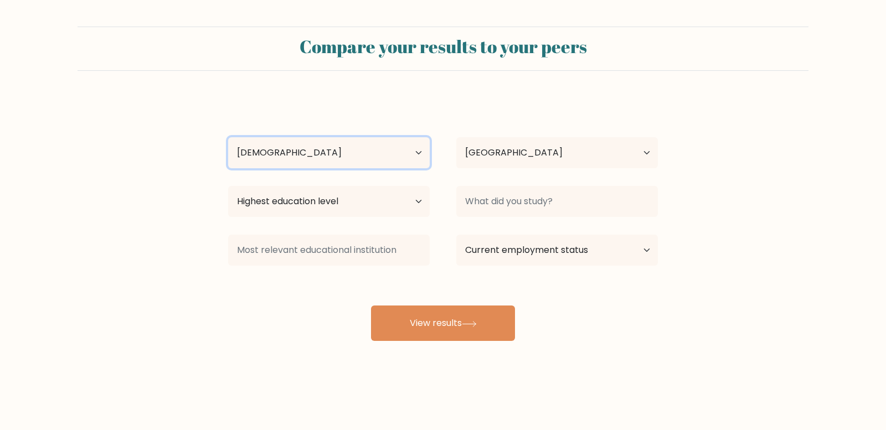
click at [228, 137] on select "Age Under 18 years old 18-24 years old 25-34 years old 35-44 years old 45-54 ye…" at bounding box center [329, 152] width 202 height 31
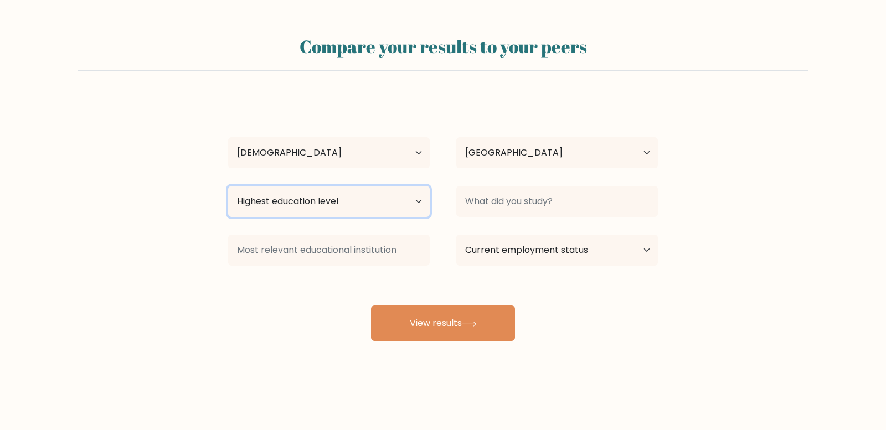
click at [415, 199] on select "Highest education level No schooling Primary Lower Secondary Upper Secondary Oc…" at bounding box center [329, 201] width 202 height 31
select select "bachelors_degree"
click at [228, 186] on select "Highest education level No schooling Primary Lower Secondary Upper Secondary Oc…" at bounding box center [329, 201] width 202 height 31
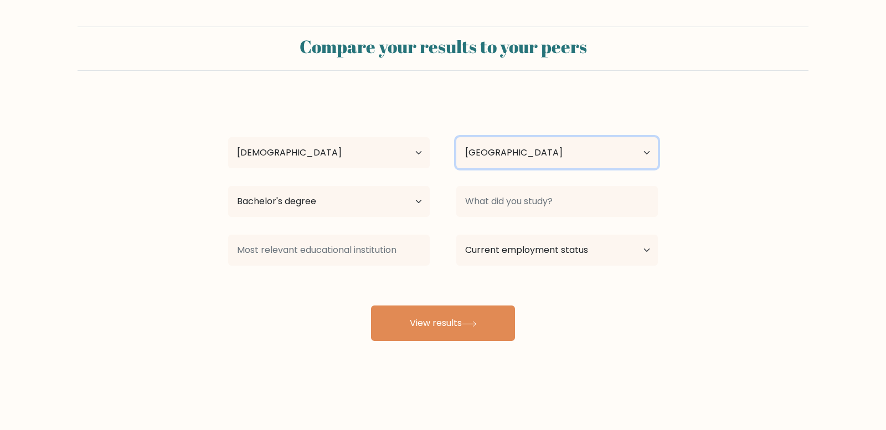
click at [546, 157] on select "Country Afghanistan Albania Algeria American Samoa Andorra Angola Anguilla Anta…" at bounding box center [557, 152] width 202 height 31
select select "PH"
click at [456, 137] on select "Country Afghanistan Albania Algeria American Samoa Andorra Angola Anguilla Anta…" at bounding box center [557, 152] width 202 height 31
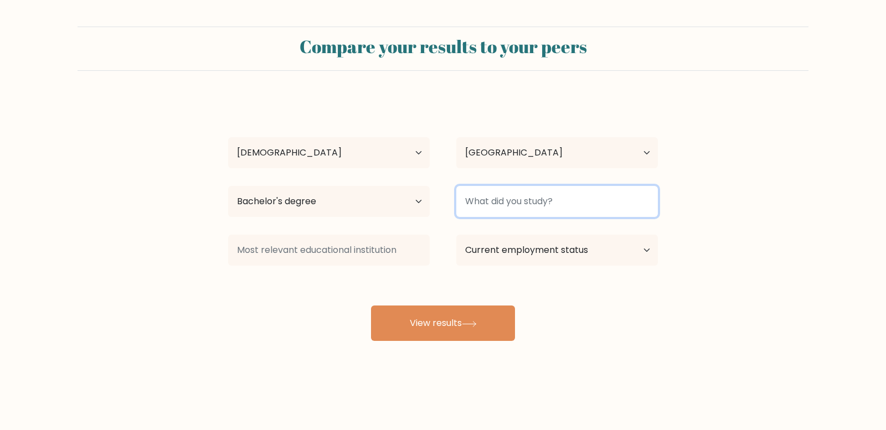
click at [512, 203] on input at bounding box center [557, 201] width 202 height 31
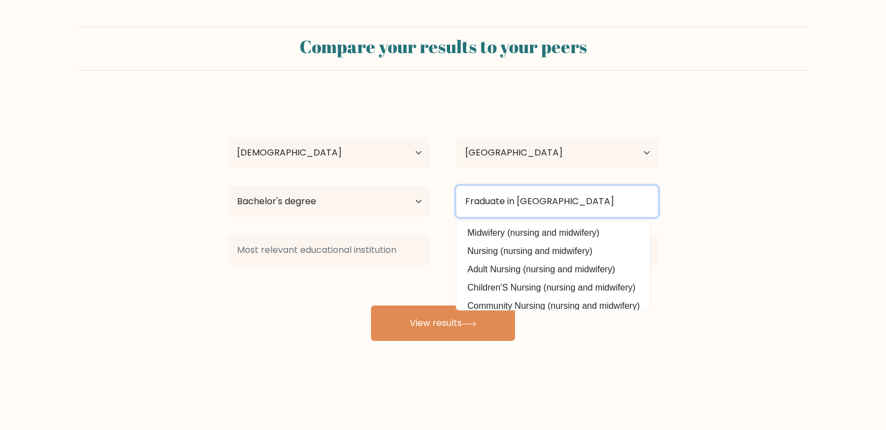
click at [469, 202] on input "Fraduate in Midwifery" at bounding box center [557, 201] width 202 height 31
type input "Graduate in Midwifery"
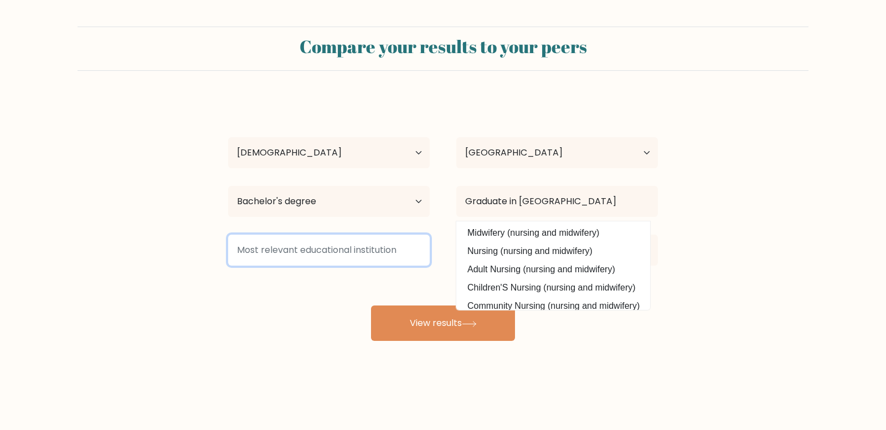
click at [373, 252] on input at bounding box center [329, 250] width 202 height 31
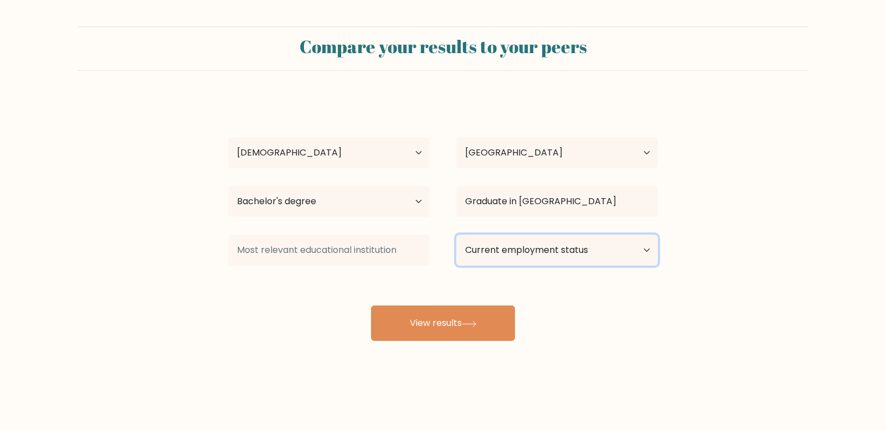
click at [503, 248] on select "Current employment status Employed Student Retired Other / prefer not to answer" at bounding box center [557, 250] width 202 height 31
select select "other"
click at [456, 235] on select "Current employment status Employed Student Retired Other / prefer not to answer" at bounding box center [557, 250] width 202 height 31
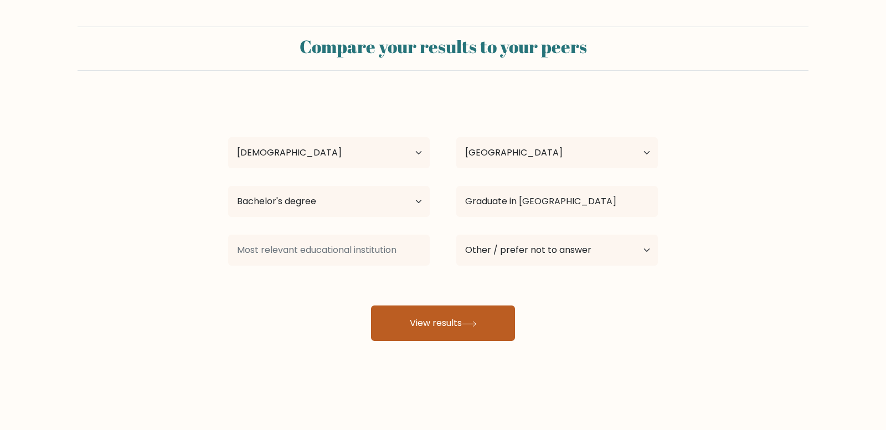
click at [412, 333] on button "View results" at bounding box center [443, 323] width 144 height 35
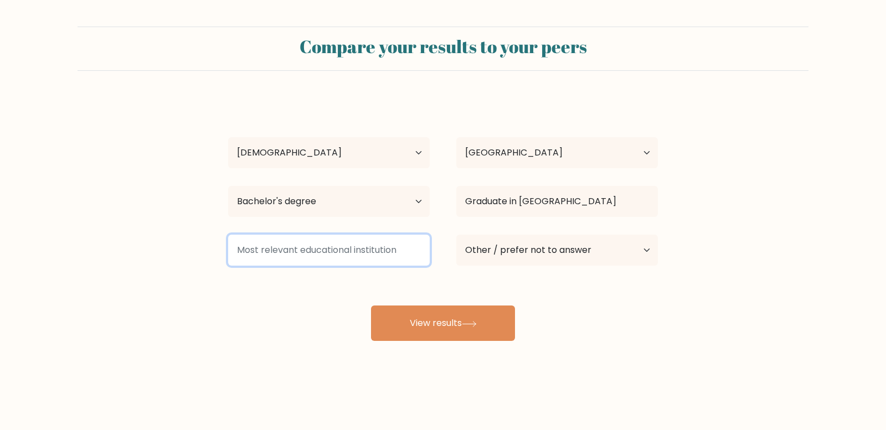
click at [331, 254] on input at bounding box center [329, 250] width 202 height 31
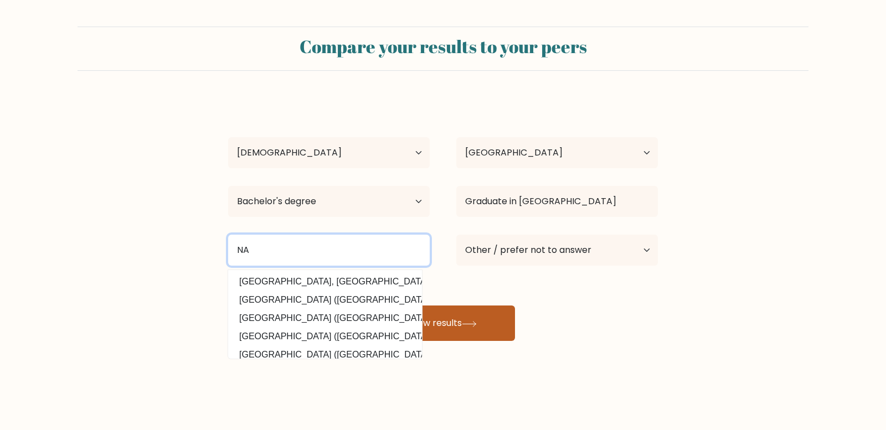
type input "NA"
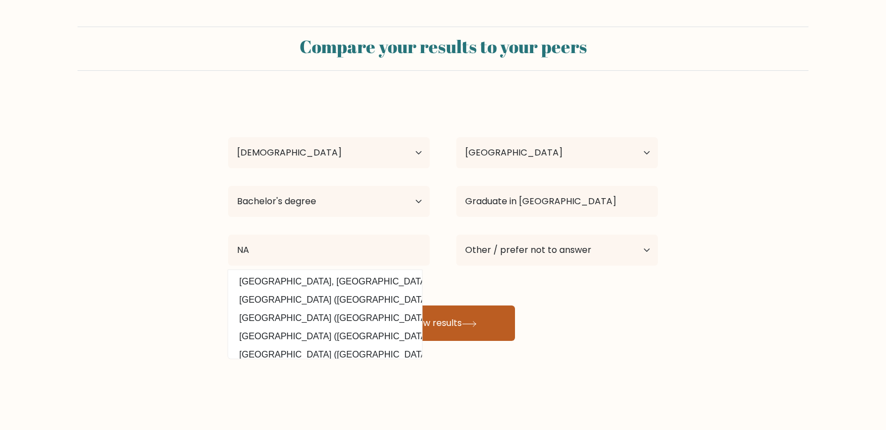
click at [462, 327] on button "View results" at bounding box center [443, 323] width 144 height 35
